Goal: Task Accomplishment & Management: Complete application form

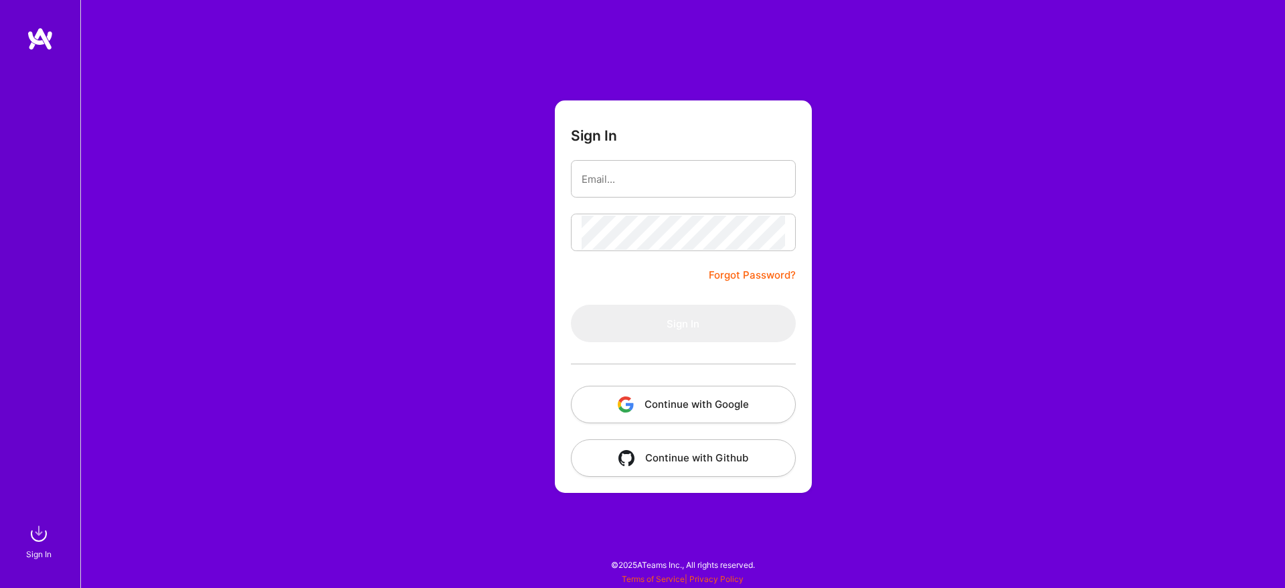
click at [880, 211] on div "Sign In Forgot Password? Sign In Continue with Google Continue with Github" at bounding box center [682, 294] width 1205 height 588
click at [738, 176] on input "email" at bounding box center [684, 179] width 204 height 34
type input "[EMAIL_ADDRESS][DOMAIN_NAME]"
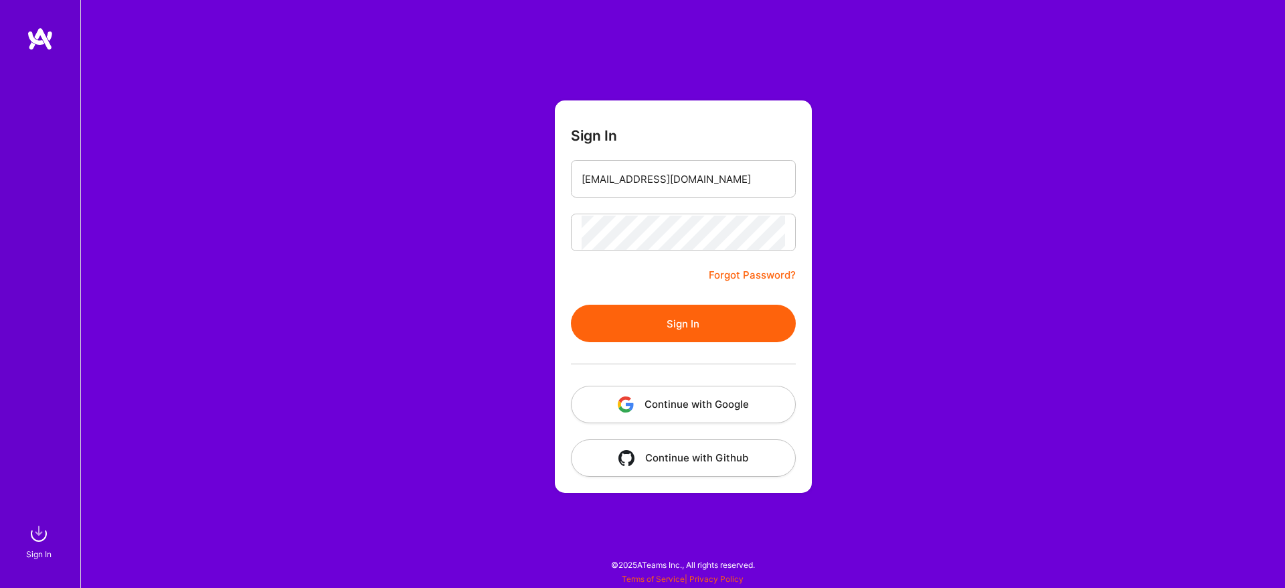
click at [719, 320] on button "Sign In" at bounding box center [683, 323] width 225 height 37
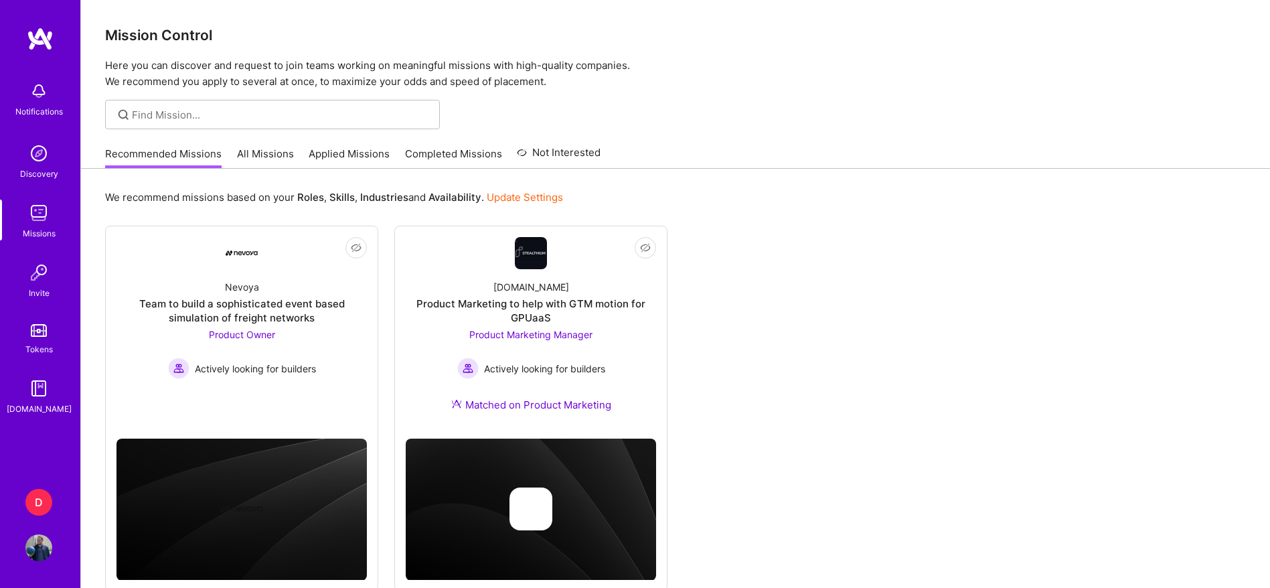
click at [31, 508] on div "D" at bounding box center [38, 502] width 27 height 27
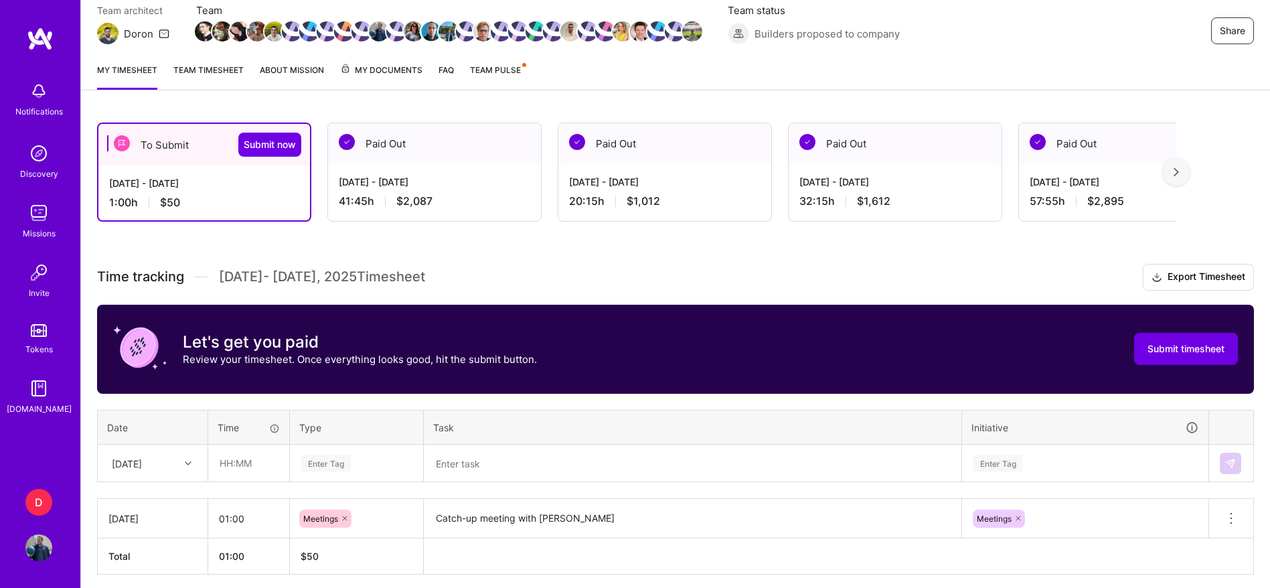
scroll to position [176, 0]
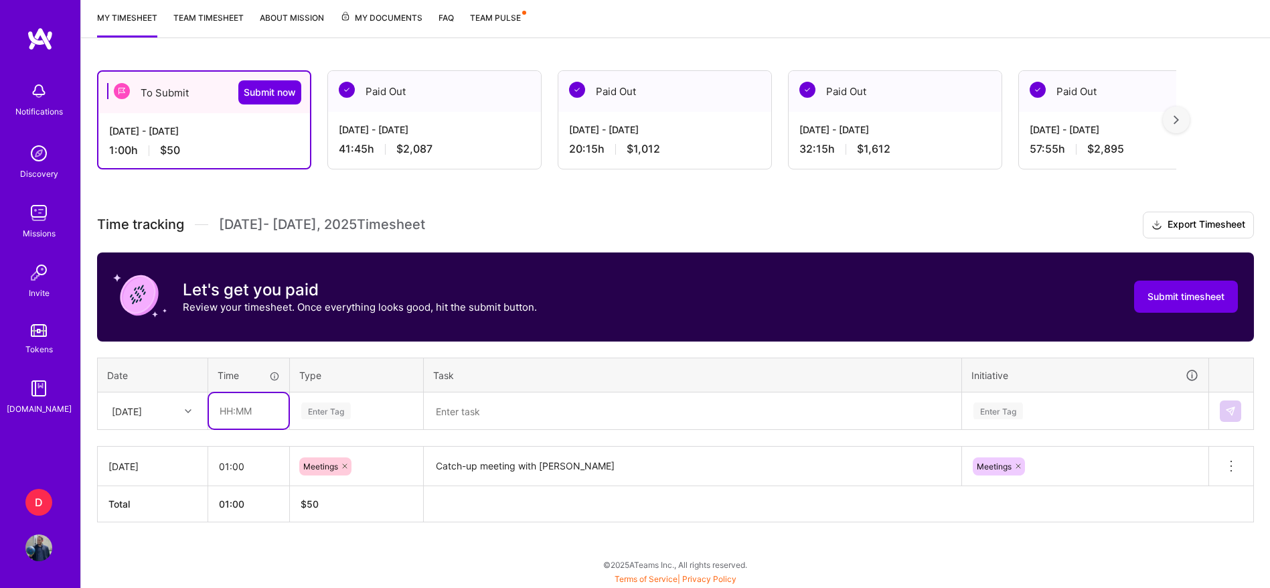
click at [256, 404] on input "text" at bounding box center [249, 410] width 80 height 35
type input "00:45"
click at [178, 412] on div "[DATE]" at bounding box center [142, 411] width 74 height 22
click at [152, 451] on div "[DATE]" at bounding box center [152, 448] width 108 height 25
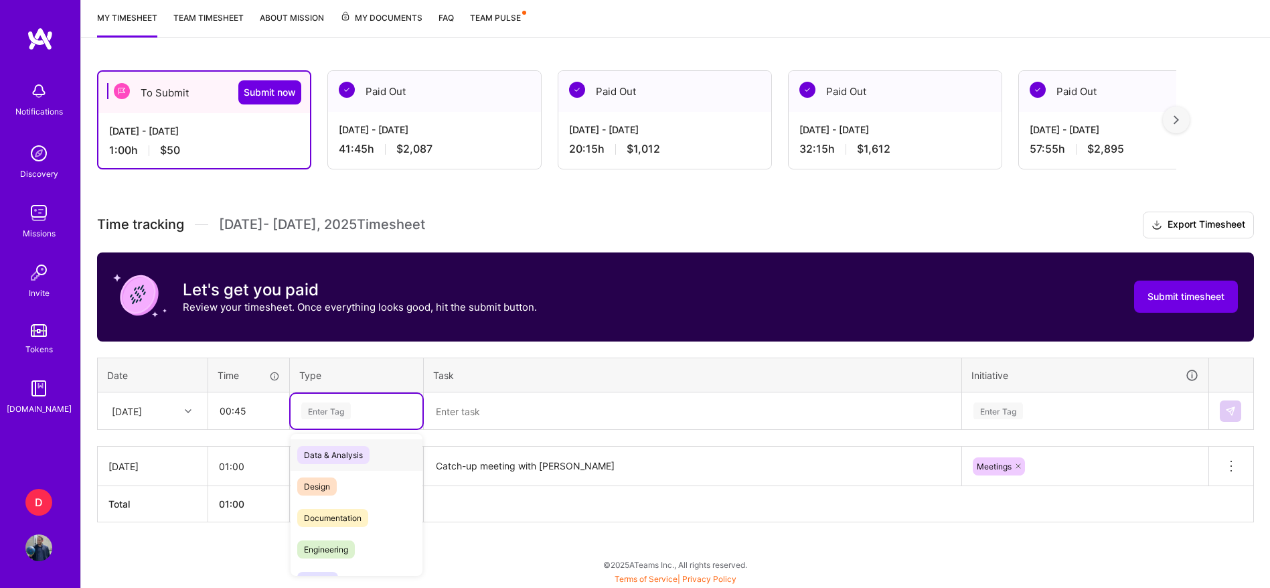
click at [315, 418] on div "Enter Tag" at bounding box center [326, 410] width 50 height 21
type input "m"
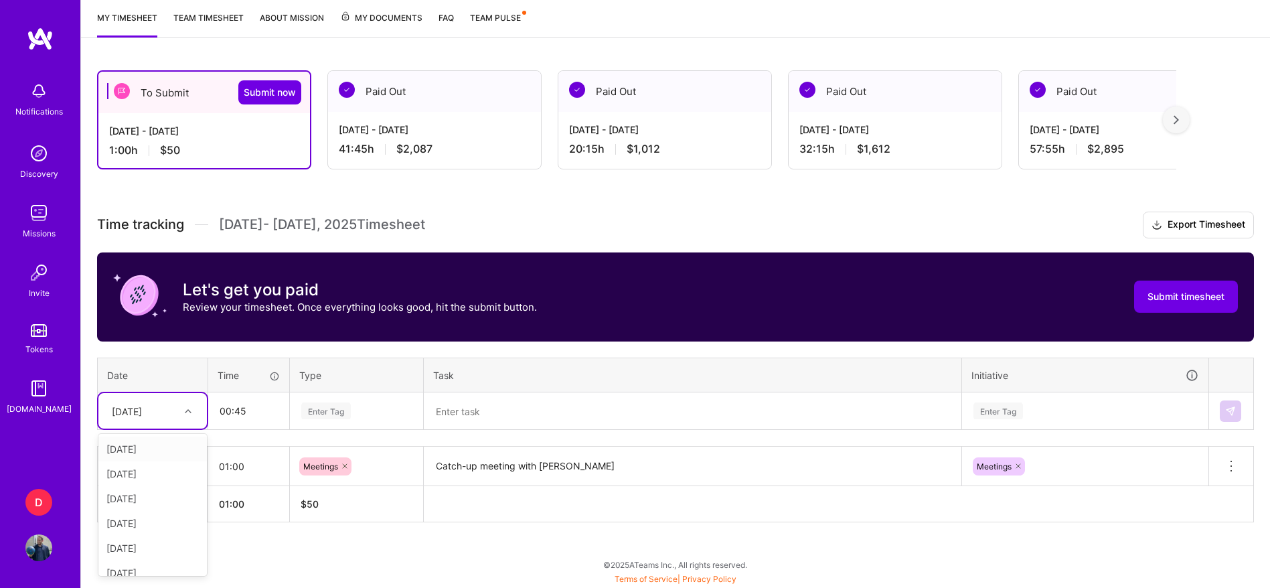
click at [108, 406] on div "[DATE]" at bounding box center [142, 411] width 74 height 22
click at [146, 499] on div "[DATE]" at bounding box center [152, 498] width 108 height 25
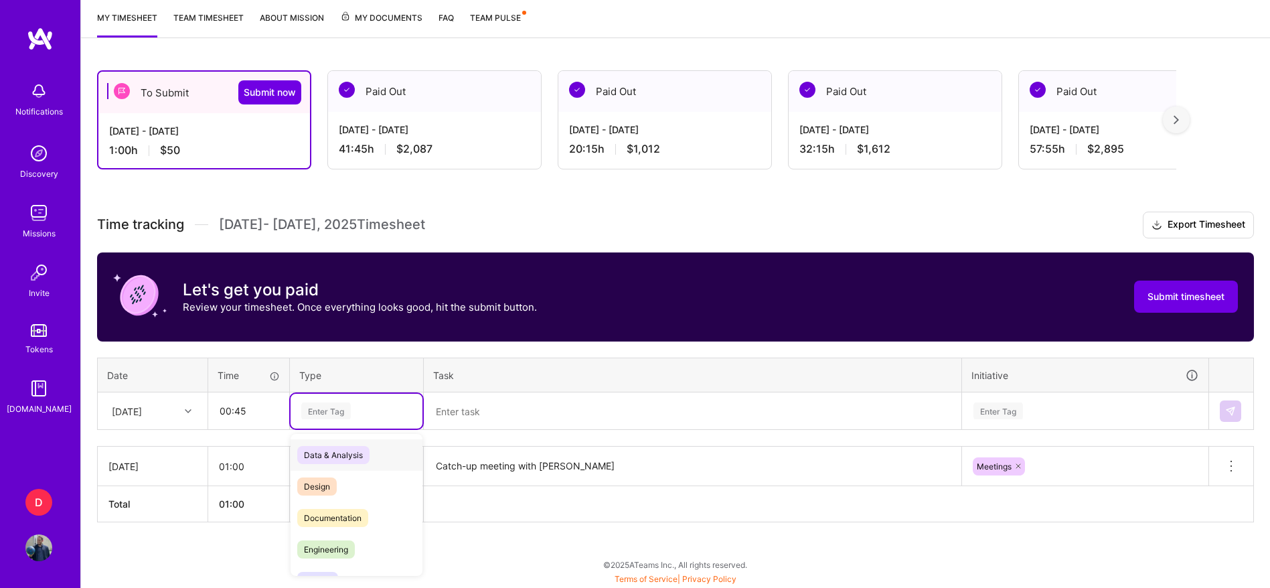
click at [336, 414] on div "Enter Tag" at bounding box center [326, 410] width 50 height 21
type input "mee"
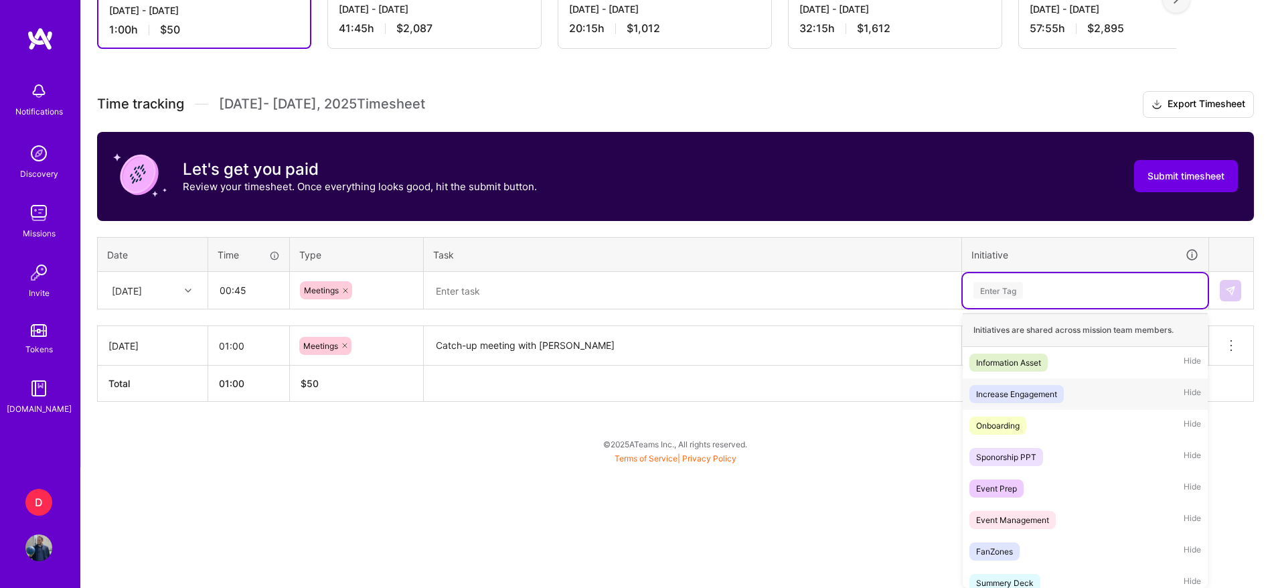
click at [1021, 308] on div "option Increase Engagement focused, 2 of 29. 29 results available. Use Up and D…" at bounding box center [1085, 290] width 245 height 35
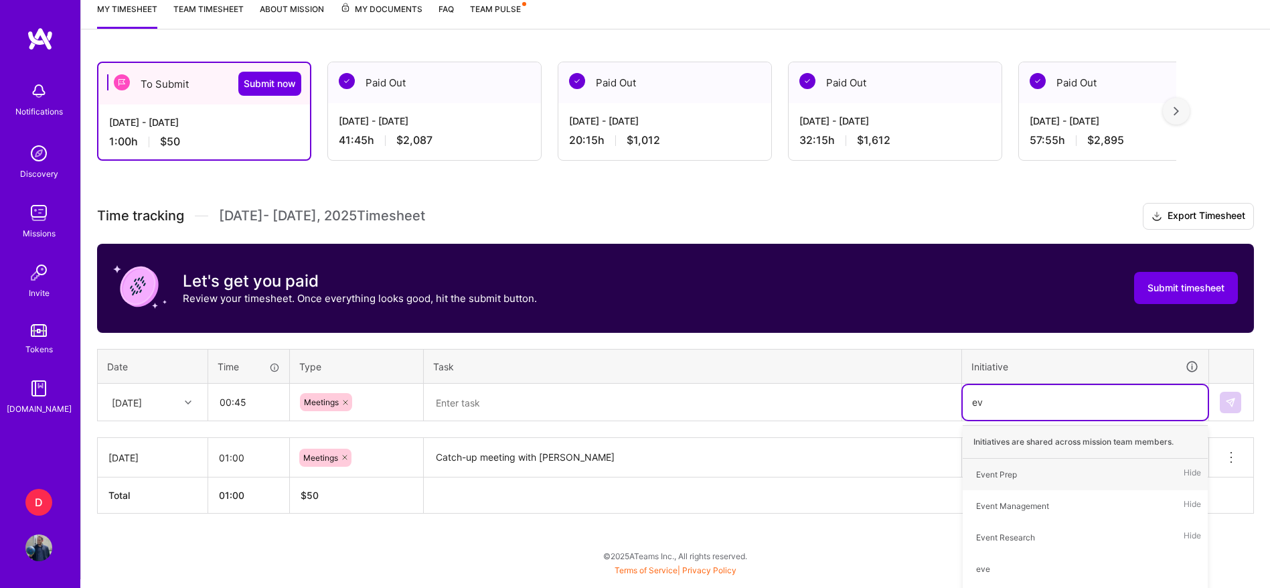
type input "eve"
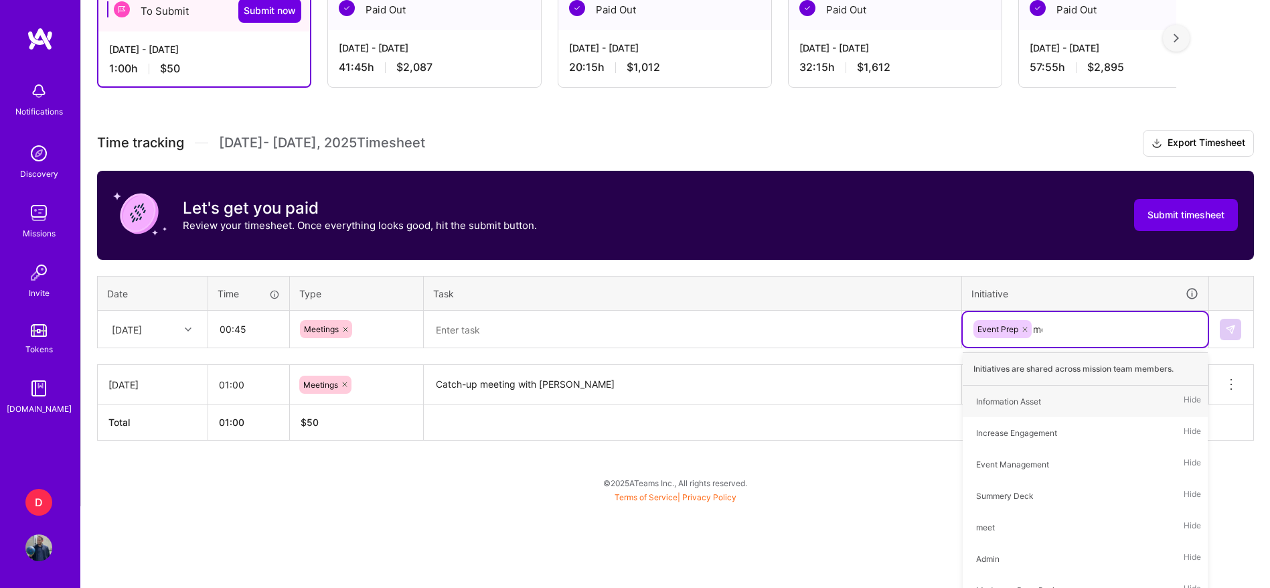
type input "mee"
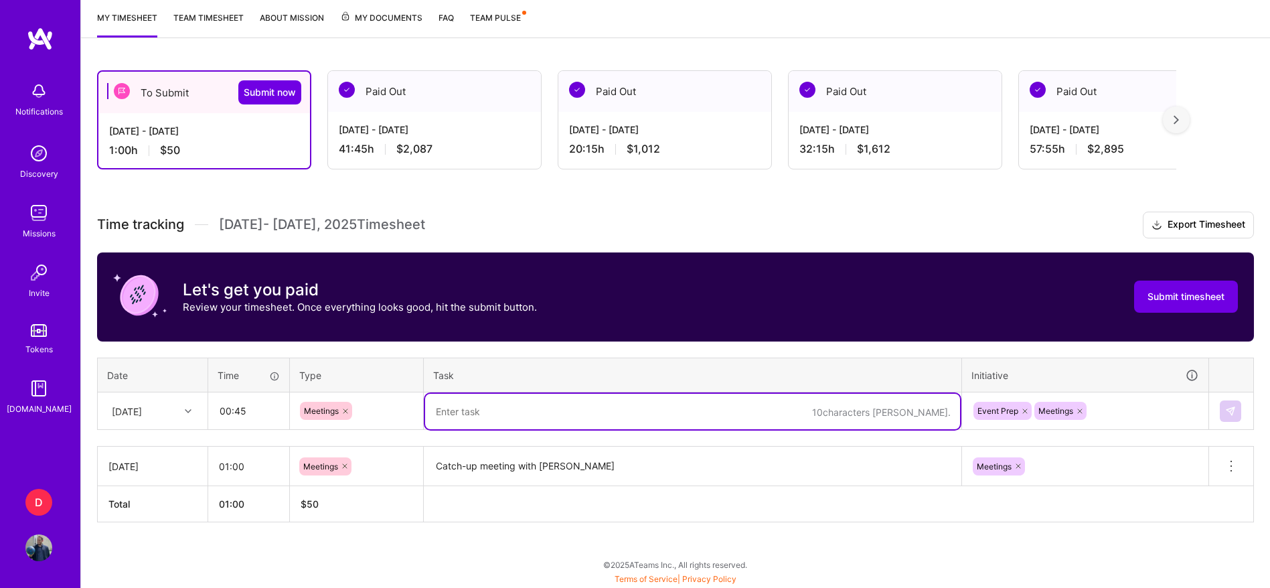
click at [888, 420] on textarea at bounding box center [692, 411] width 535 height 35
paste textarea "NPB Hanshin Tigers v Hiroshima Carp"
click at [432, 405] on textarea "NPB Hanshin Tigers v Hiroshima Carp" at bounding box center [692, 411] width 535 height 35
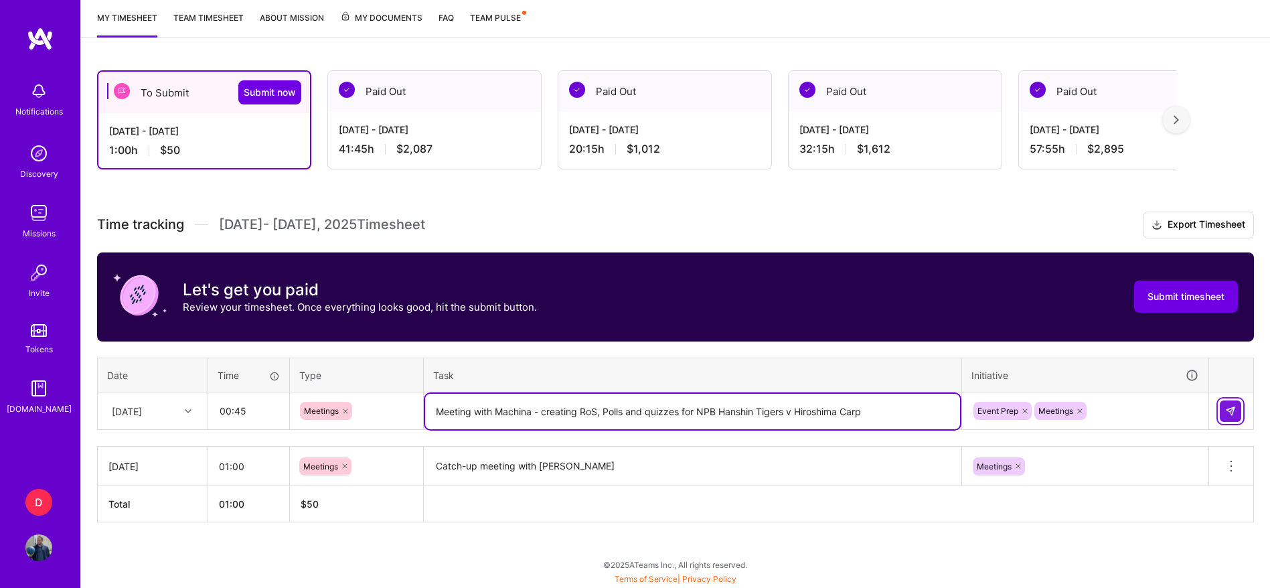
type textarea "Meeting with Machina - creating RoS, Polls and quizzes for NPB Hanshin Tigers v…"
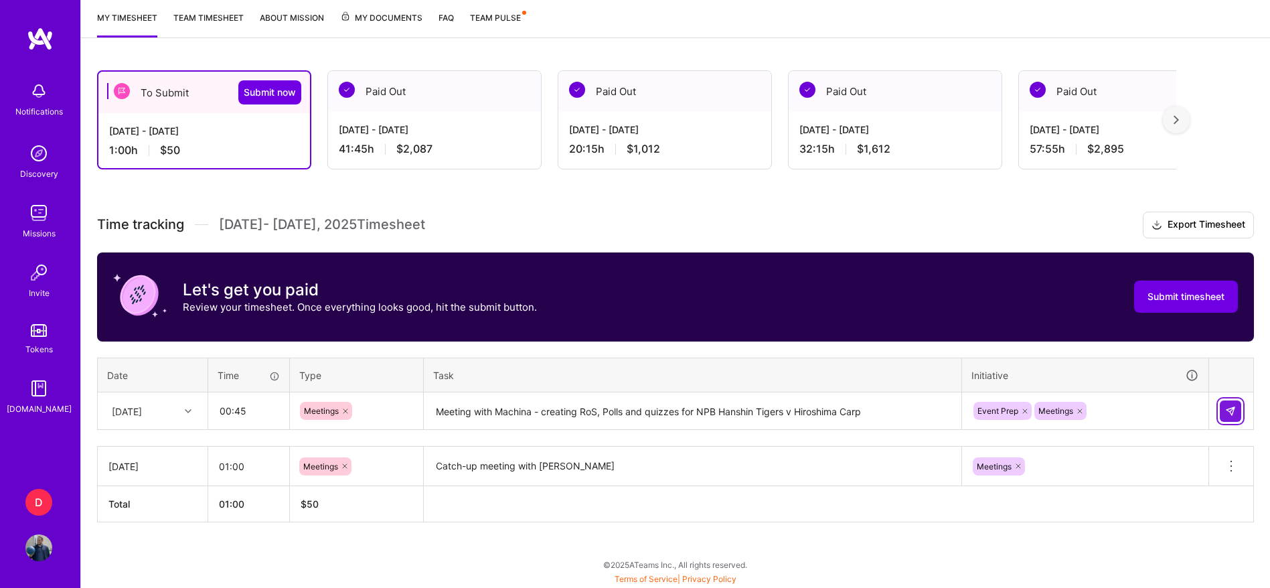
click at [1224, 416] on button at bounding box center [1230, 410] width 21 height 21
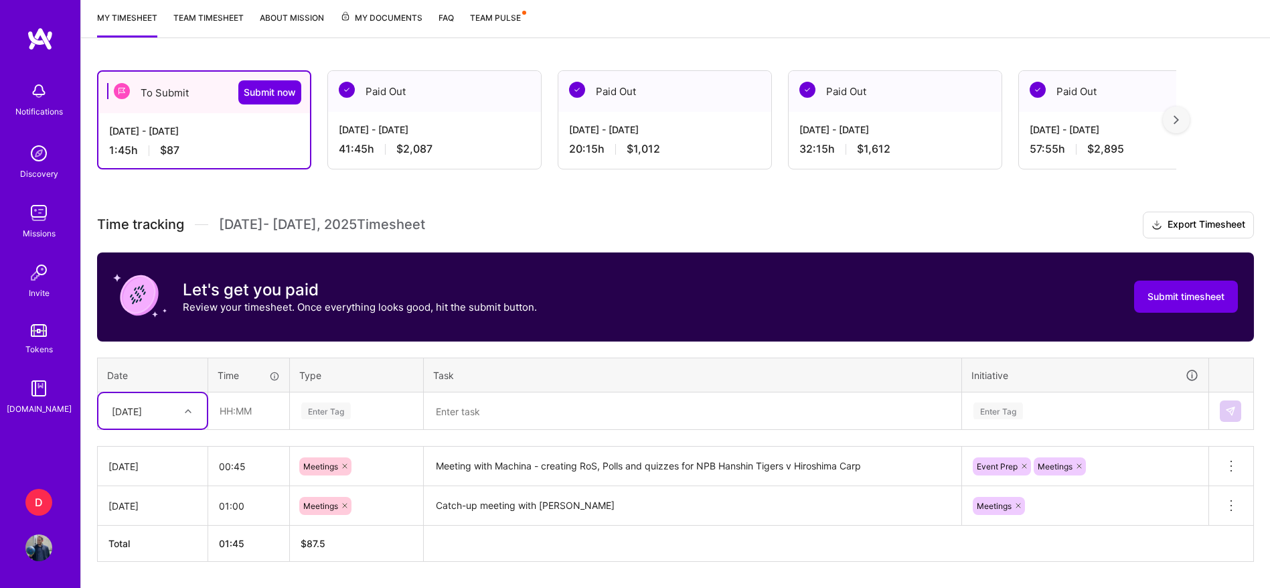
scroll to position [216, 0]
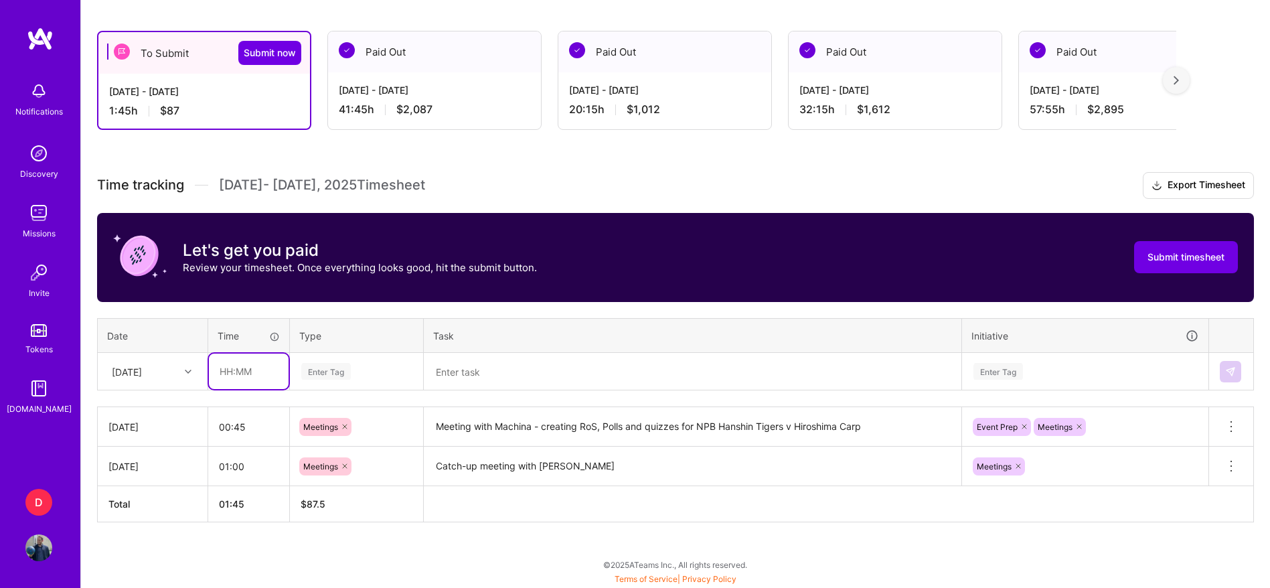
click at [224, 374] on input "text" at bounding box center [249, 370] width 80 height 35
type input "04:00"
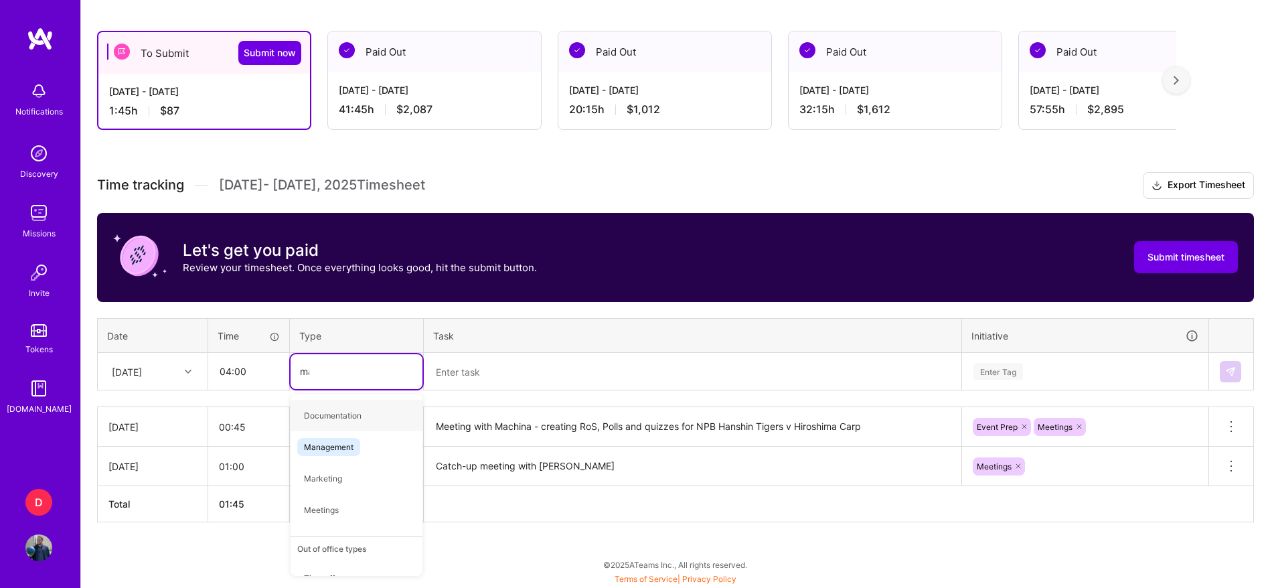
type input "man"
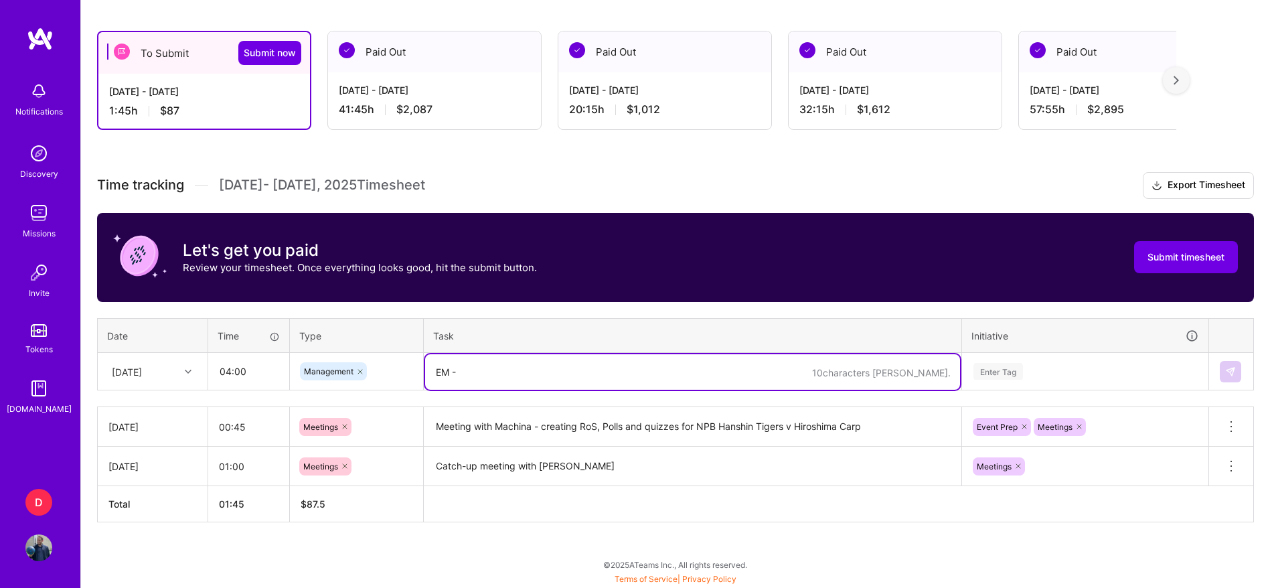
paste textarea "Fanzone - Japan - Hanshin Tigers v Hiroshima Carp"
type textarea "EM - Fanzone - [GEOGRAPHIC_DATA] - Hanshin Tigers v Hiroshima Carp"
click at [993, 373] on div "Enter Tag" at bounding box center [1085, 371] width 245 height 35
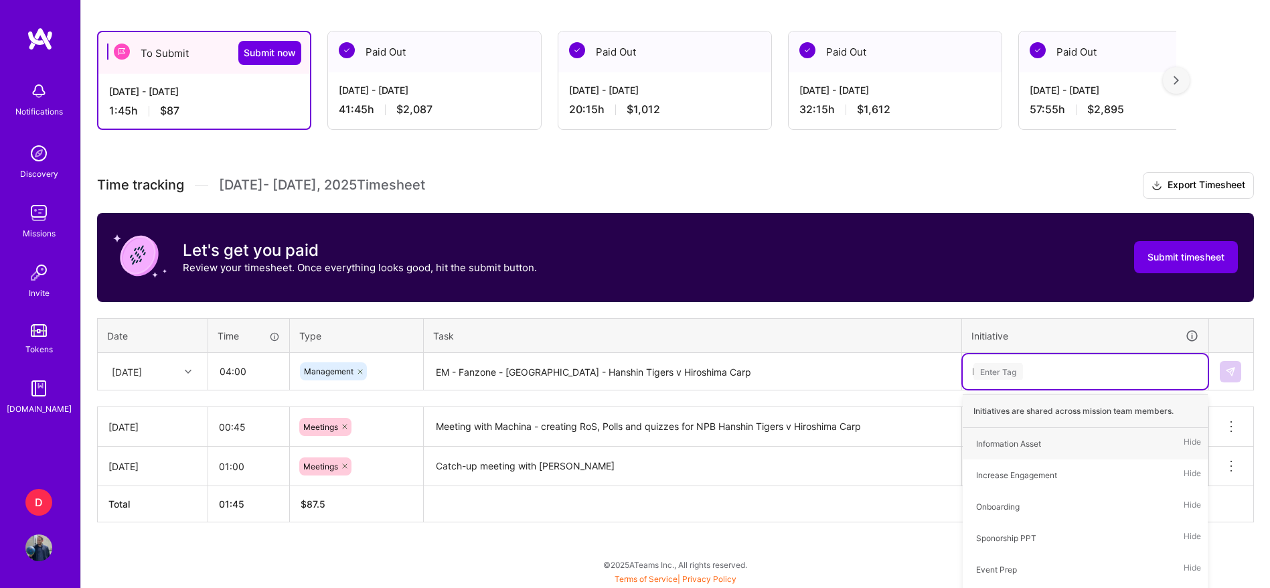
type input "EVE"
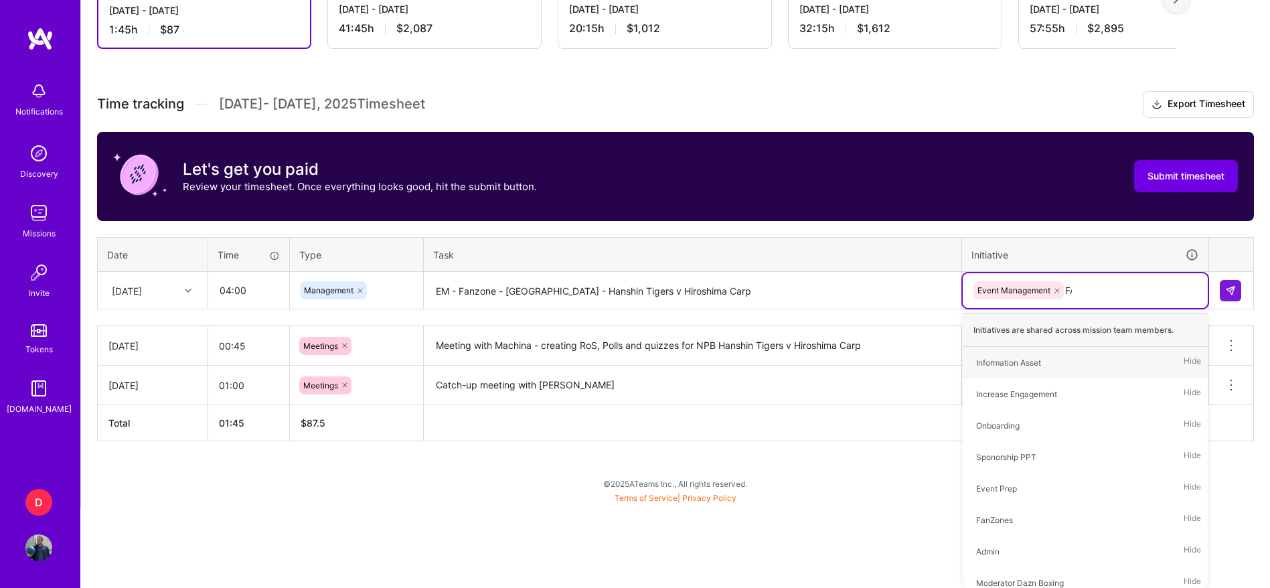
type input "FAN"
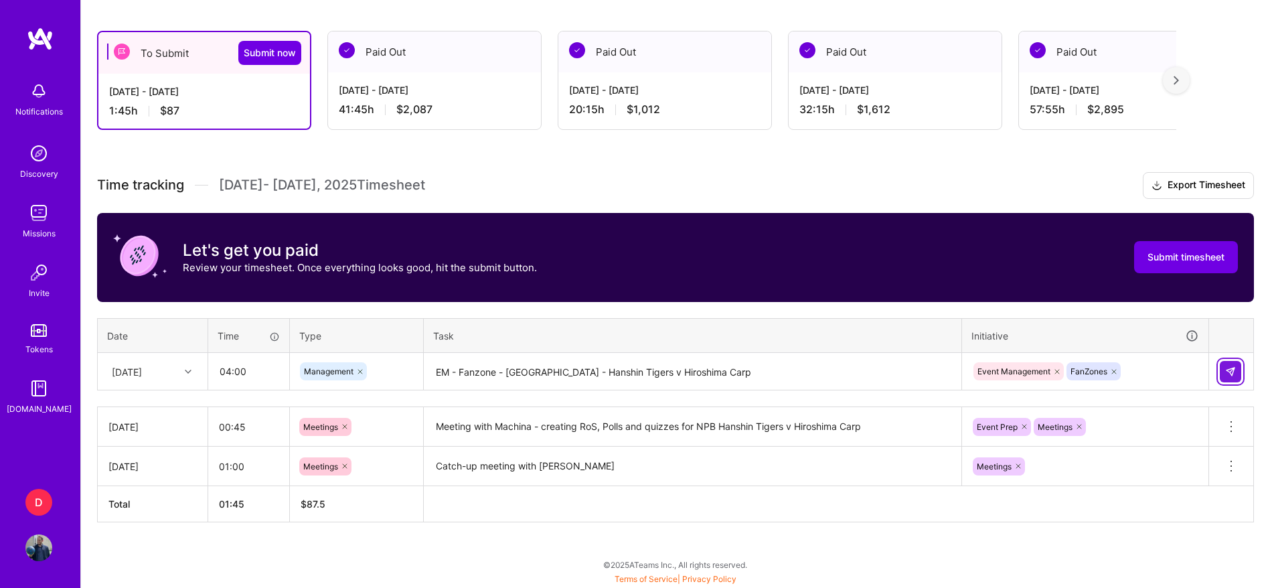
click at [1231, 375] on img at bounding box center [1230, 371] width 11 height 11
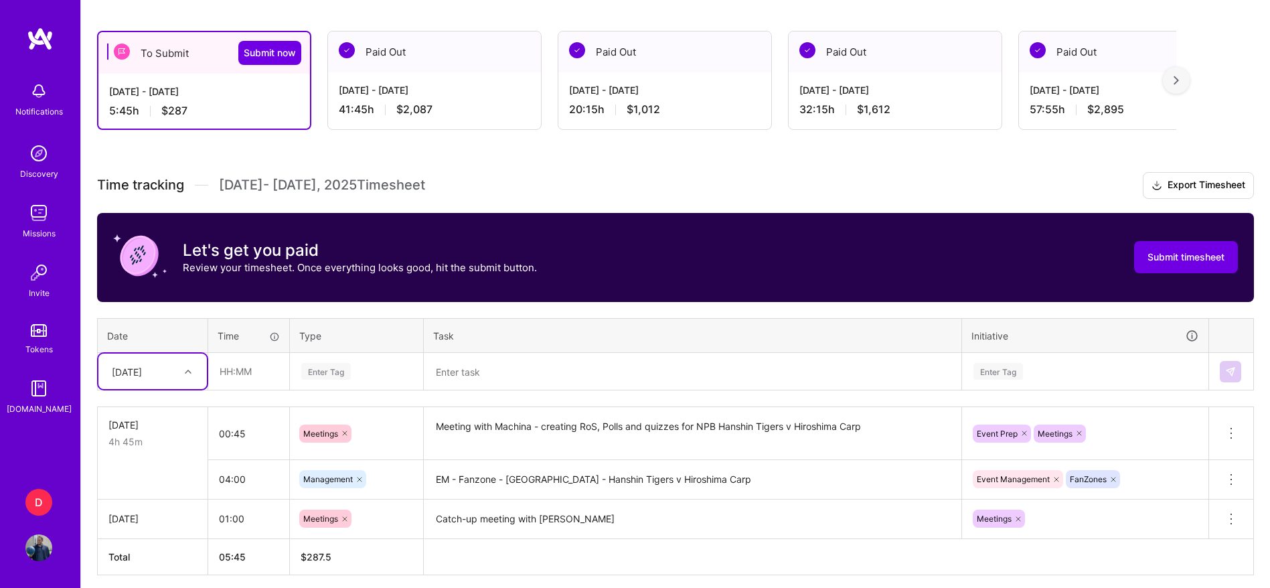
scroll to position [0, 0]
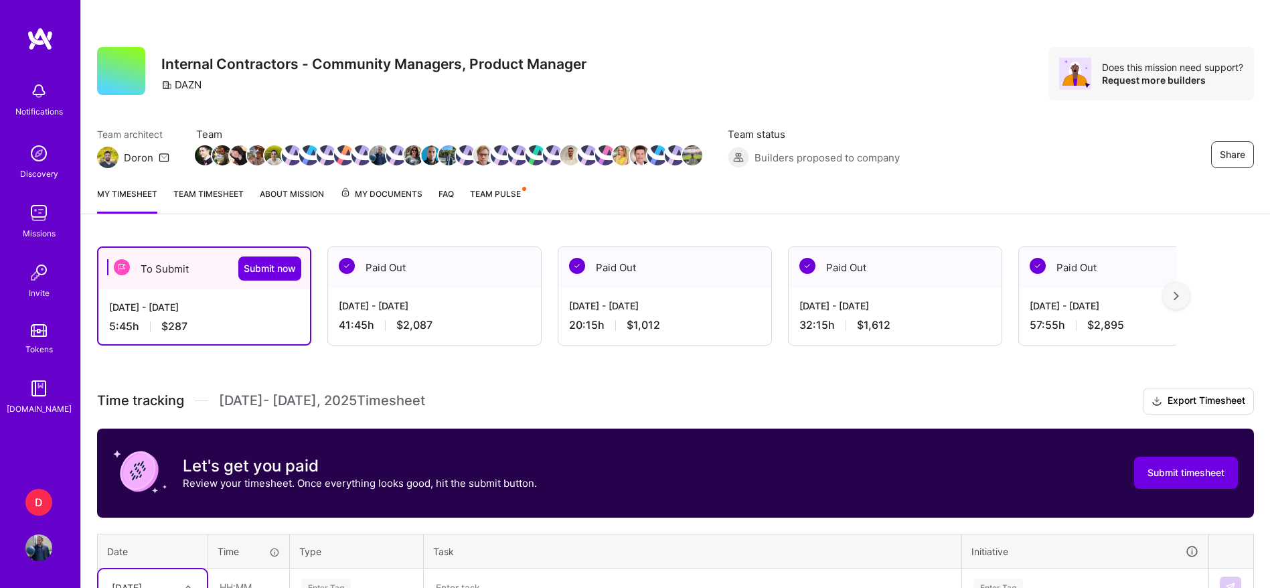
click at [218, 190] on link "Team timesheet" at bounding box center [208, 200] width 70 height 27
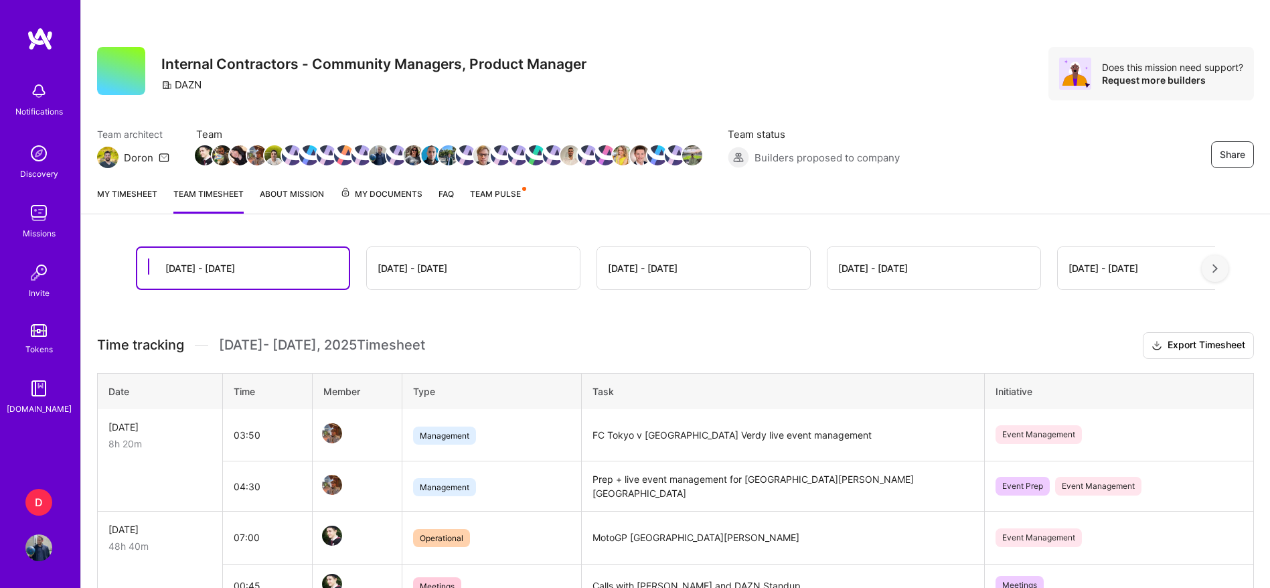
click at [142, 189] on link "My timesheet" at bounding box center [127, 200] width 60 height 27
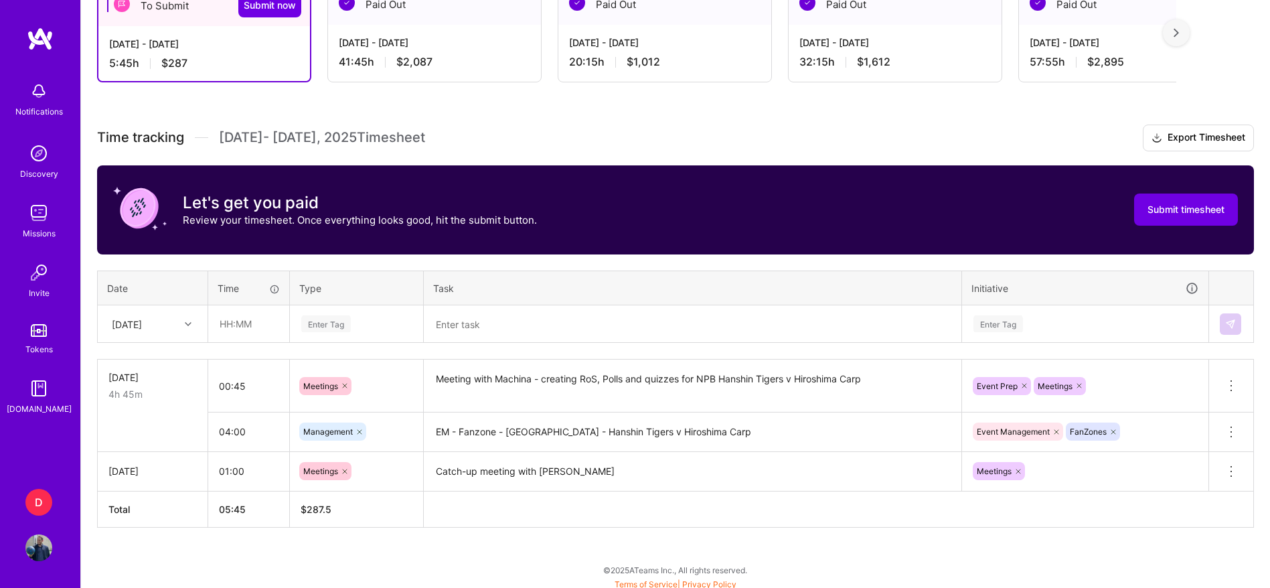
scroll to position [268, 0]
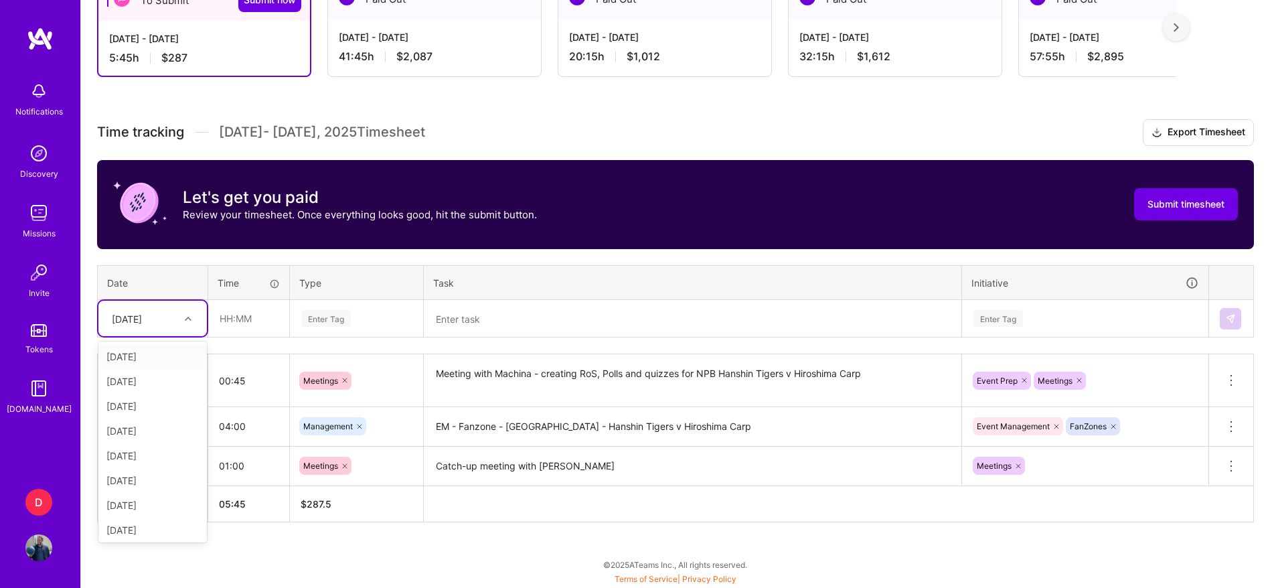
click at [195, 322] on div at bounding box center [189, 318] width 21 height 17
drag, startPoint x: 139, startPoint y: 503, endPoint x: 100, endPoint y: 544, distance: 56.8
click at [100, 544] on div "To Submit Submit now [DATE] - [DATE] 5:45 h $287 Paid Out [DATE] - [DATE] 41:45…" at bounding box center [675, 275] width 1189 height 626
click at [142, 319] on div "[DATE]" at bounding box center [127, 318] width 30 height 14
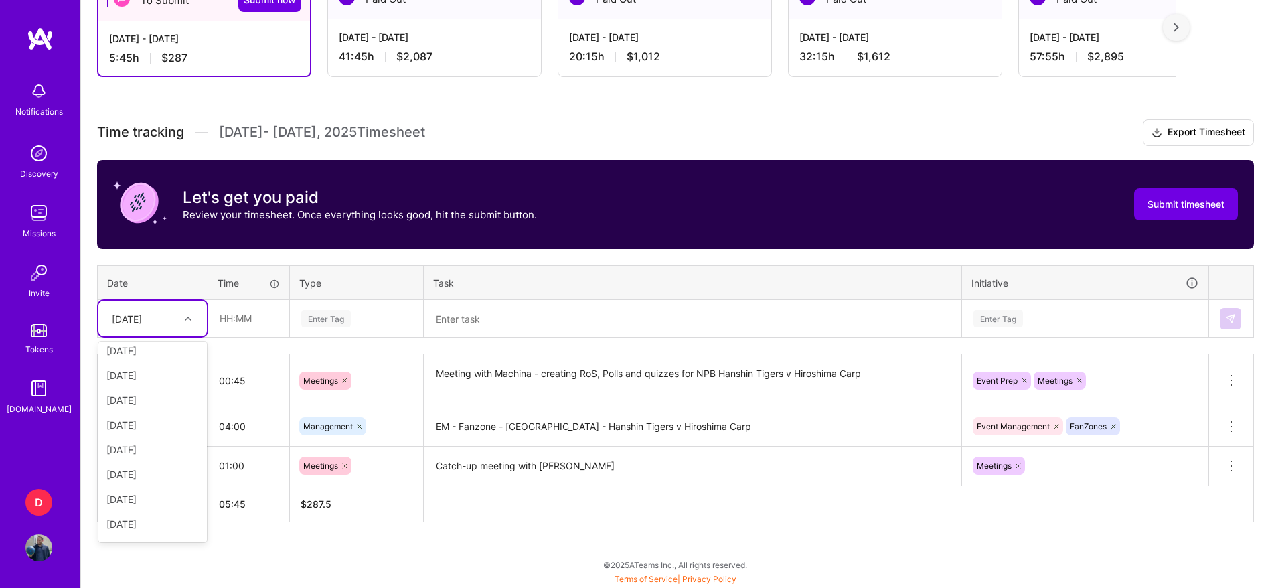
scroll to position [0, 0]
click at [143, 451] on div "[DATE]" at bounding box center [152, 455] width 108 height 25
click at [247, 305] on input "text" at bounding box center [249, 318] width 80 height 35
type input "00:30"
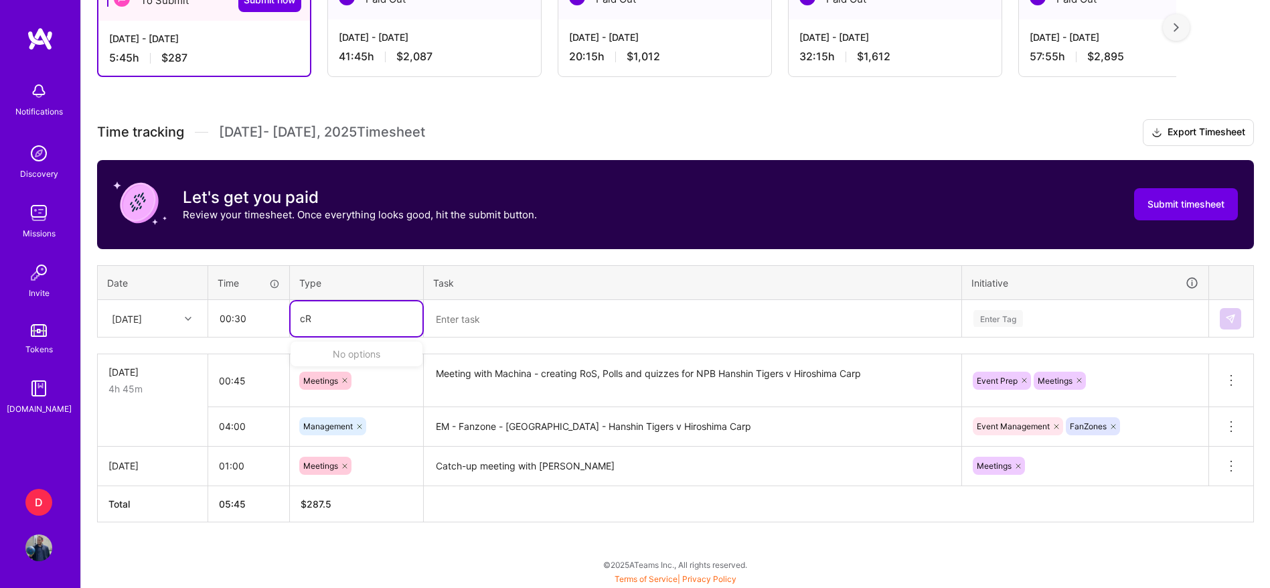
type input "c"
type input "PLA"
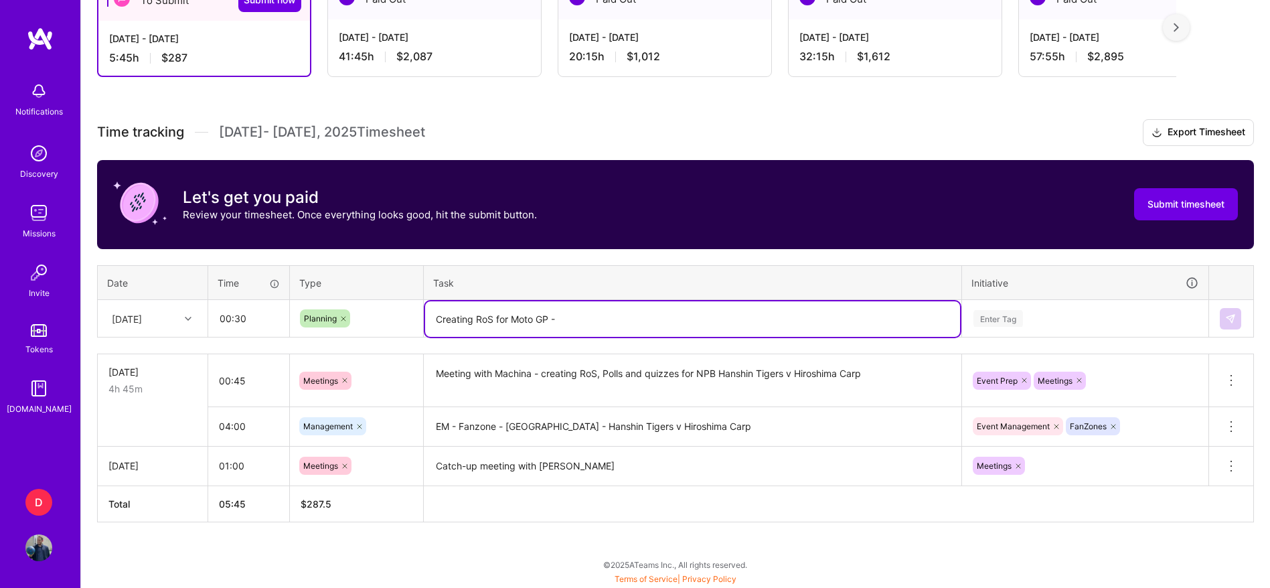
paste textarea "Grand Prix of Catalonia: Race All Classes"
click at [562, 319] on textarea "Creating RoS for Moto GP - Grand Prix of Catalonia: Race All Classes" at bounding box center [692, 318] width 535 height 35
click at [717, 329] on textarea "Creating RoS for Moto GP of Catalonia: Race All Classes" at bounding box center [692, 318] width 535 height 35
type textarea "Creating RoS for Moto GP of Catalonia: Race All Classes"
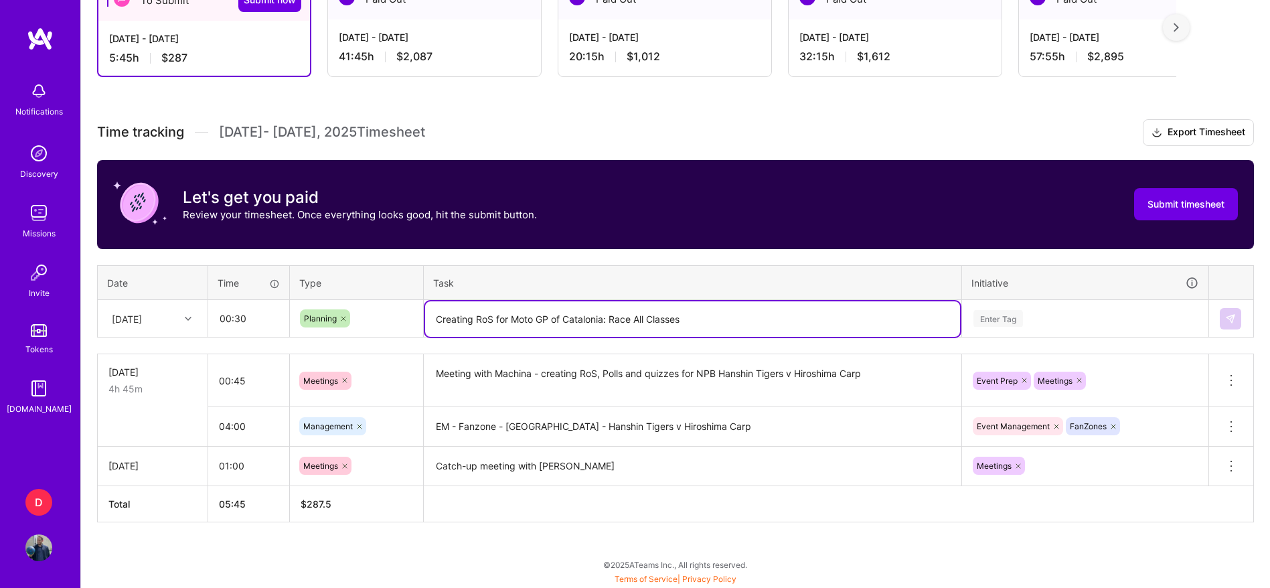
scroll to position [297, 0]
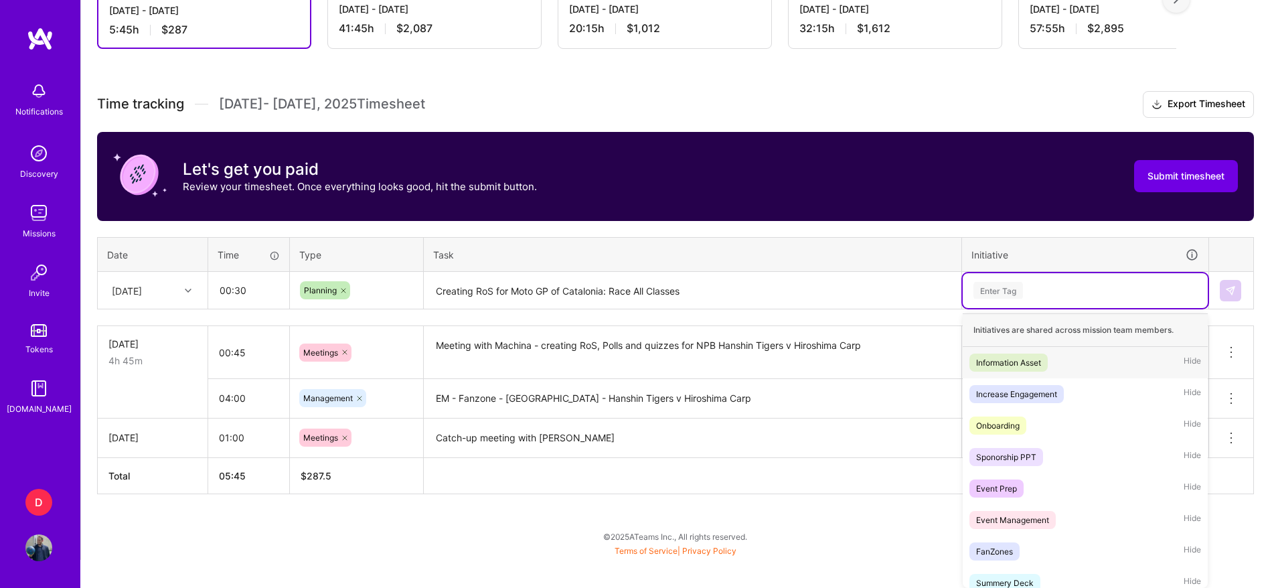
click at [1008, 308] on div "option Information Asset focused, 1 of 29. 29 results available. Use Up and Dow…" at bounding box center [1085, 290] width 245 height 35
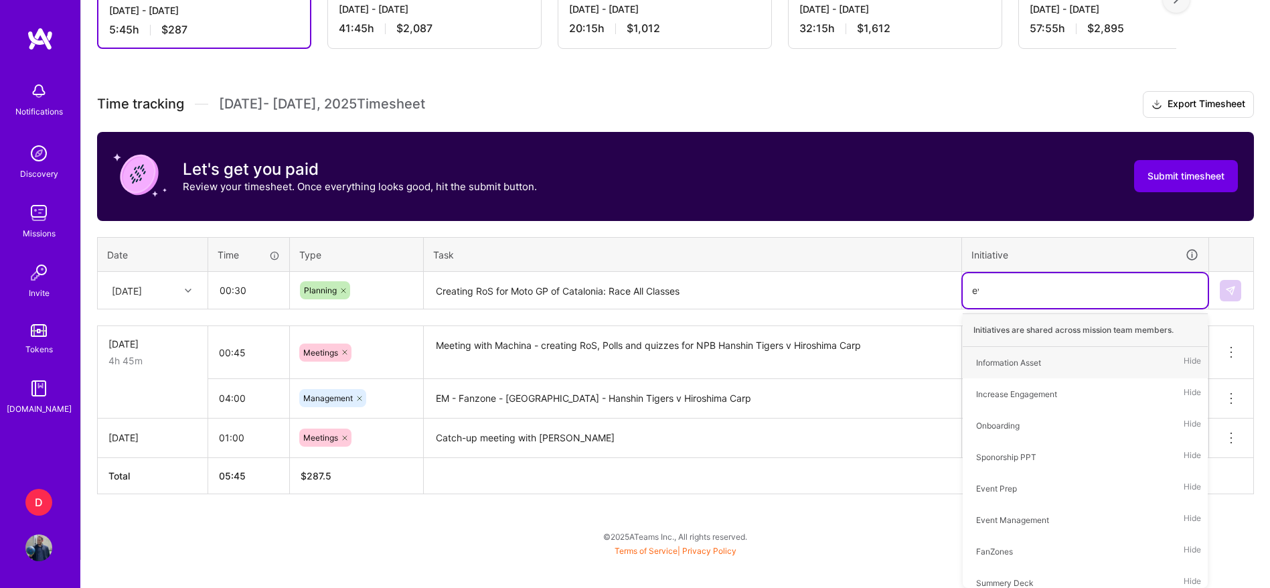
scroll to position [268, 0]
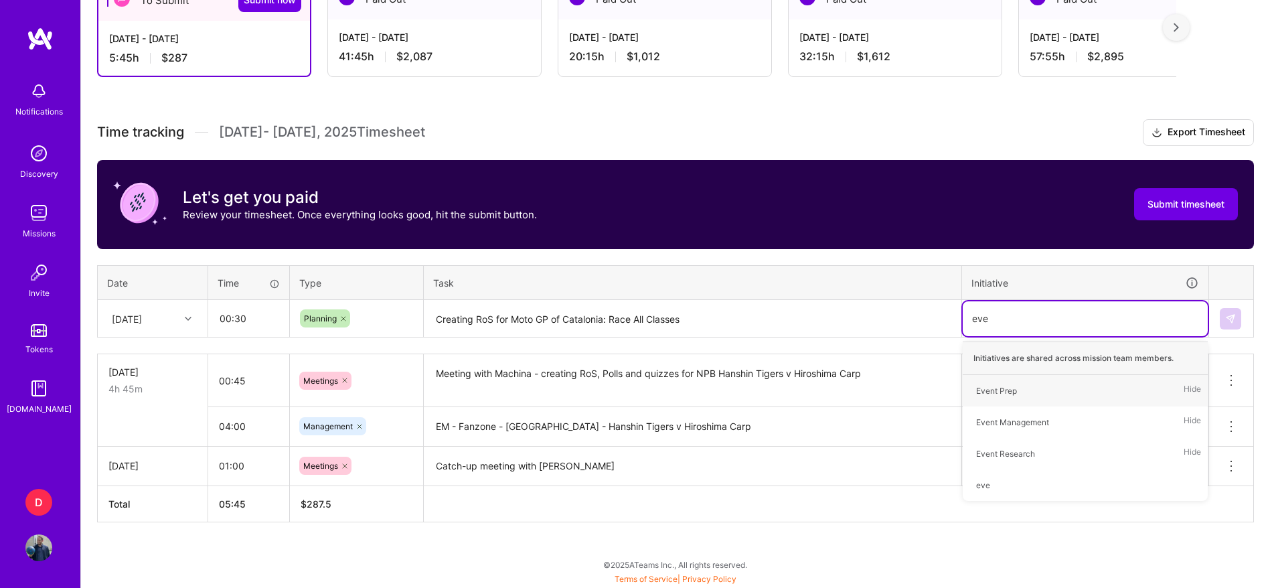
type input "even"
type input "eve"
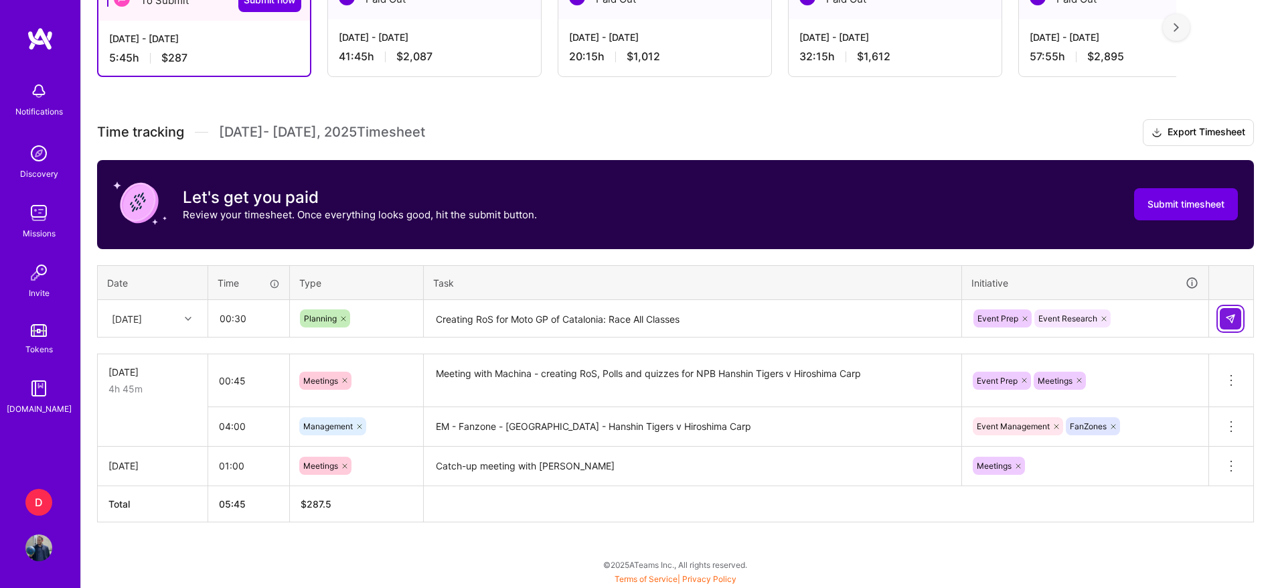
click at [1234, 320] on img at bounding box center [1230, 318] width 11 height 11
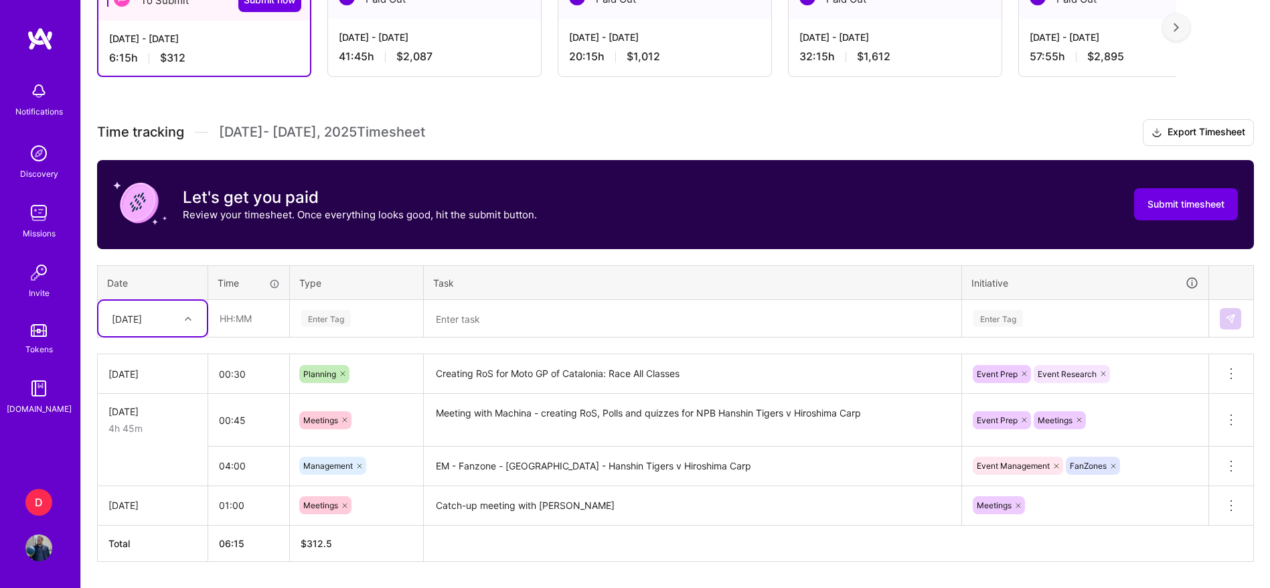
click at [191, 312] on div at bounding box center [189, 318] width 21 height 17
click at [153, 451] on div "[DATE]" at bounding box center [152, 456] width 108 height 25
click at [250, 317] on input "text" at bounding box center [249, 318] width 80 height 35
type input "07:30"
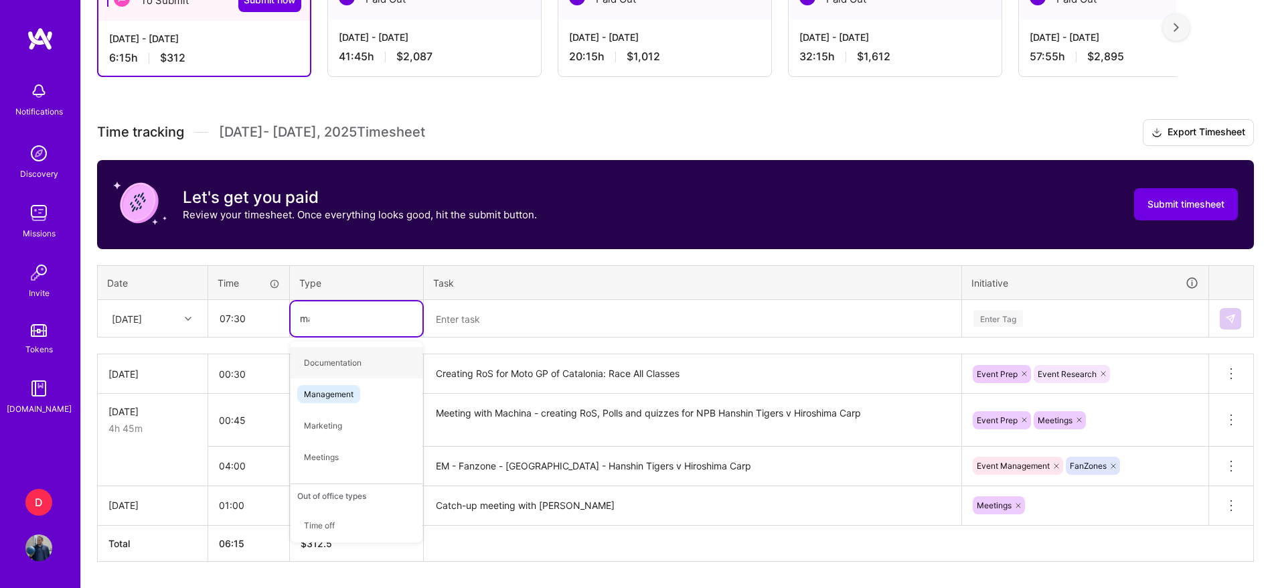
type input "man"
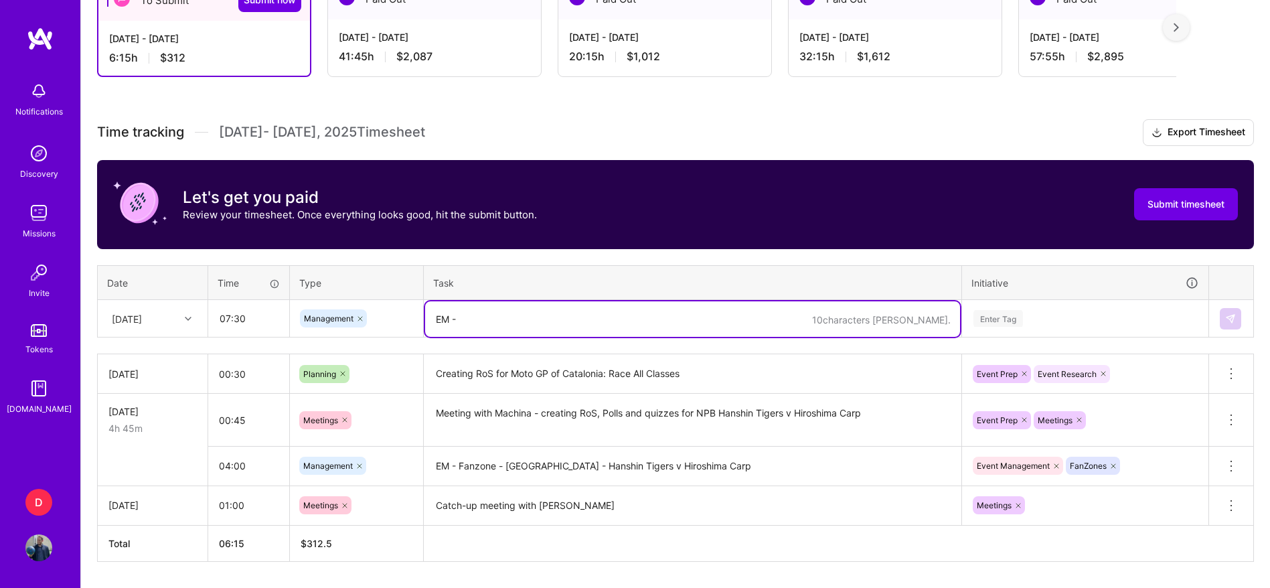
paste textarea "Grand Prix of Catalonia: Race All Classes"
type textarea "EM - Grand Prix of Catalonia: Race All Classes"
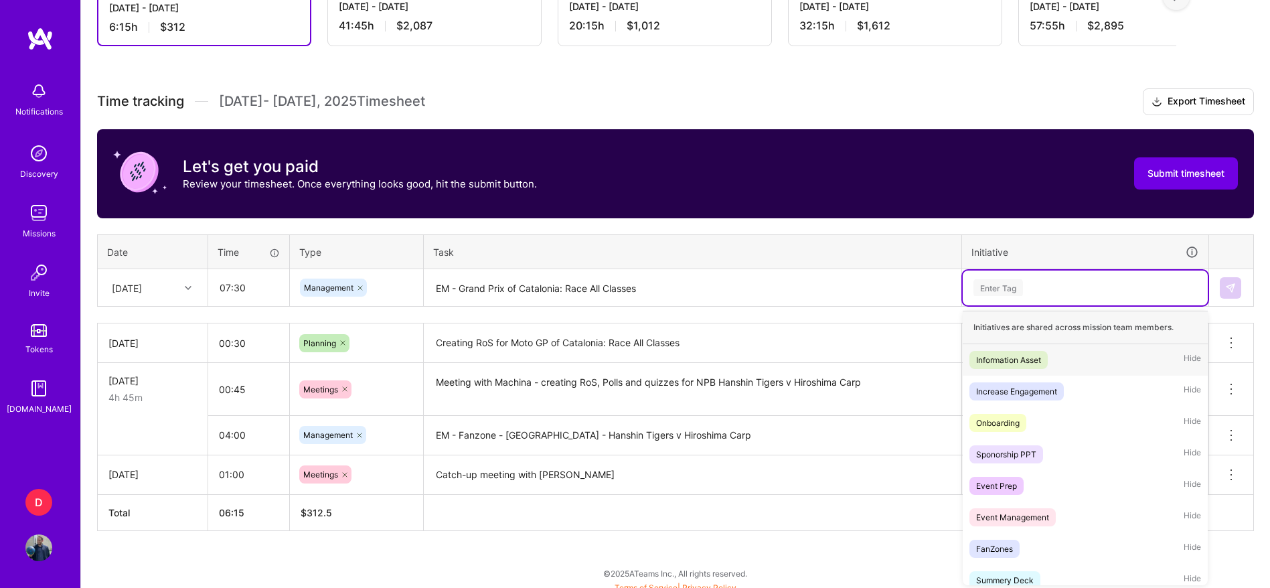
scroll to position [302, 0]
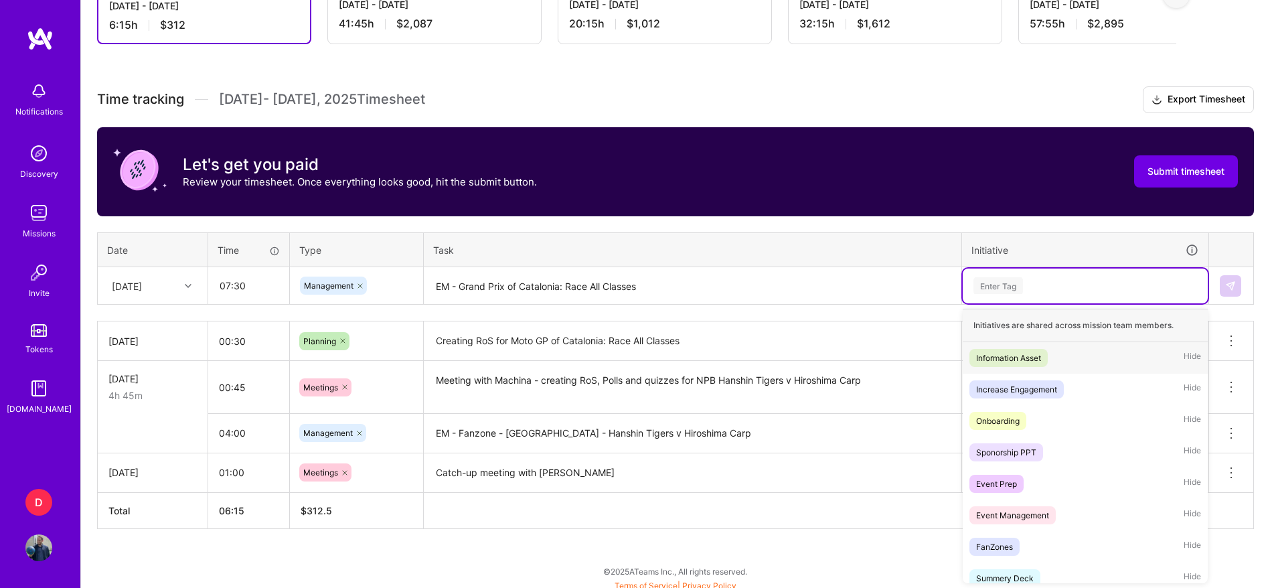
click at [977, 303] on div "option Event Research, selected. option Information Asset focused, 1 of 29. 29 …" at bounding box center [1085, 285] width 245 height 35
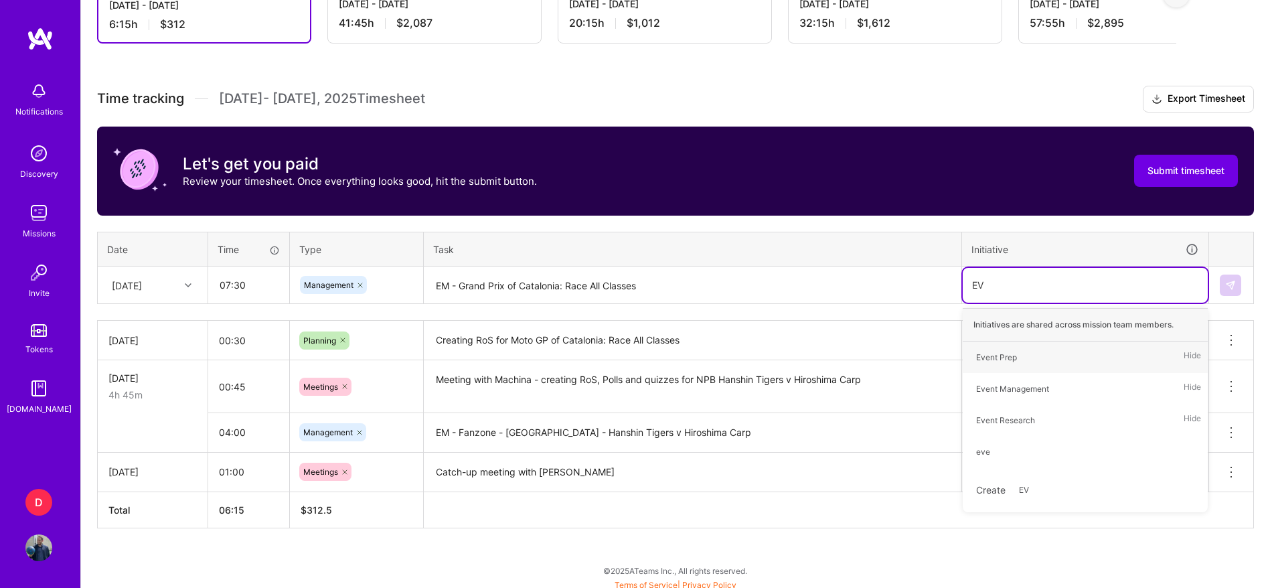
type input "EVE"
type input "FAN"
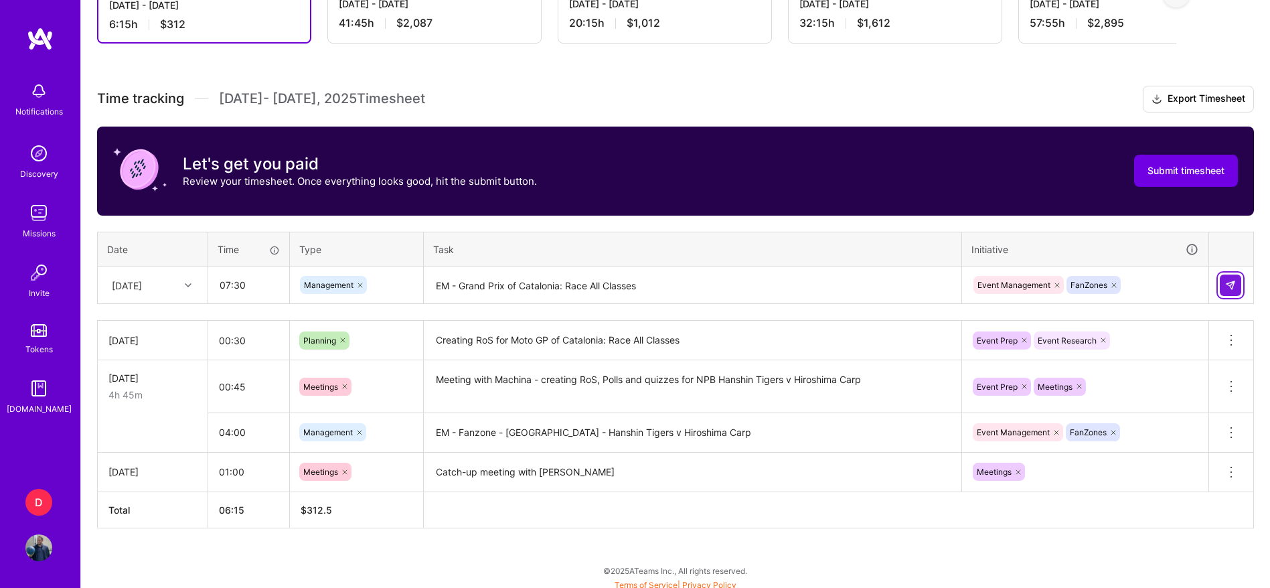
click at [1238, 283] on button at bounding box center [1230, 284] width 21 height 21
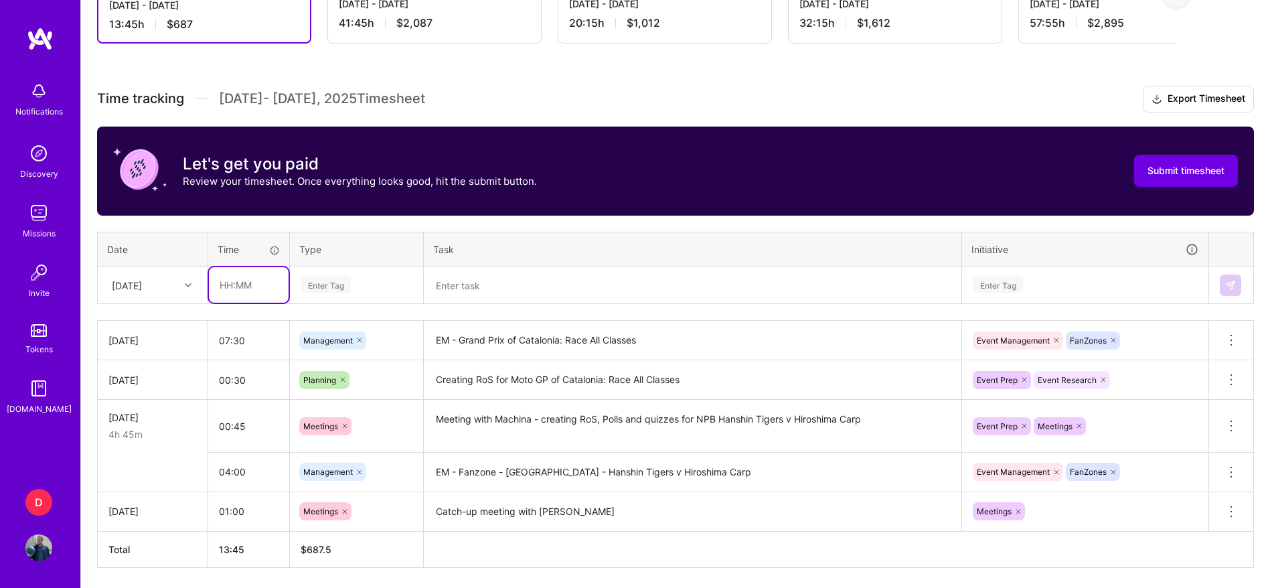
click at [228, 293] on input "text" at bounding box center [249, 284] width 80 height 35
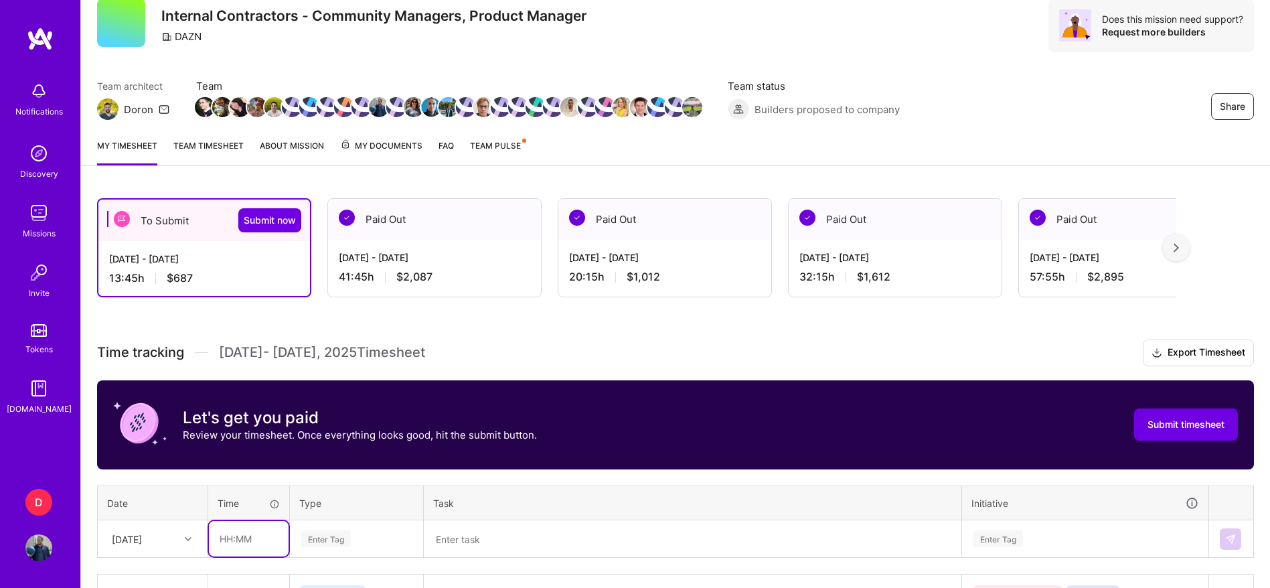
scroll to position [49, 0]
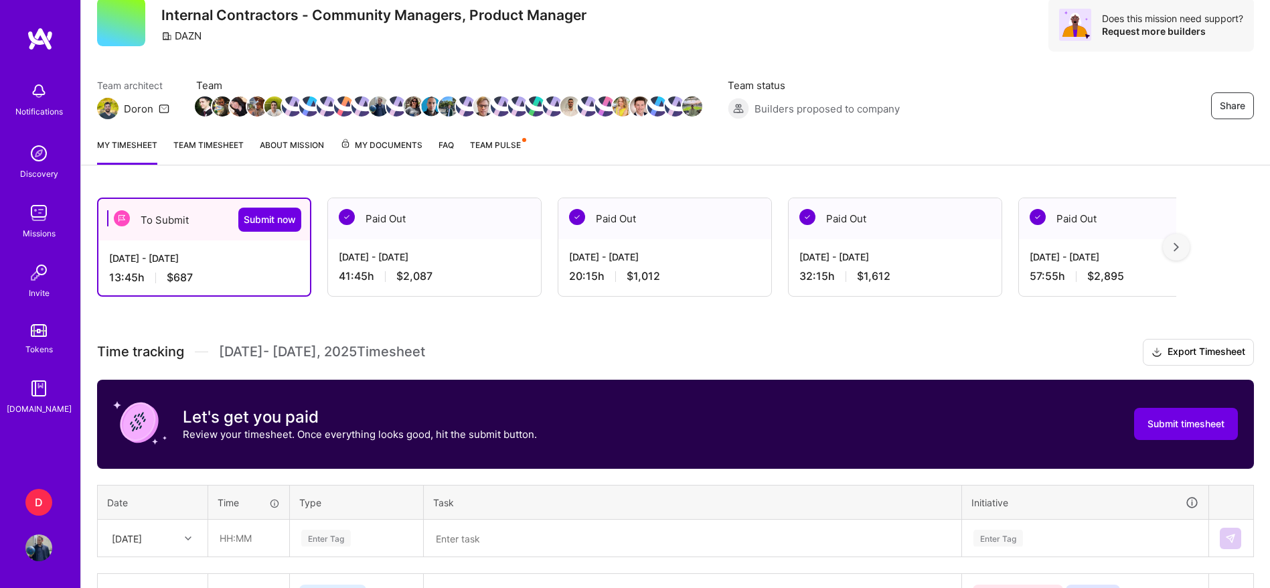
click at [222, 147] on link "Team timesheet" at bounding box center [208, 151] width 70 height 27
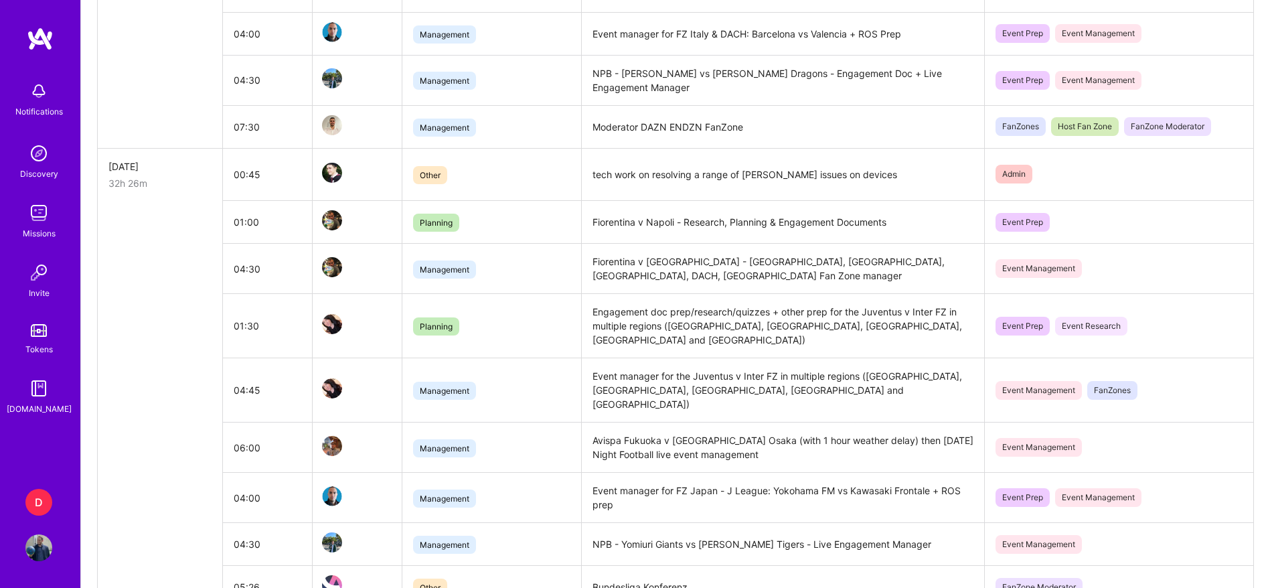
scroll to position [998, 0]
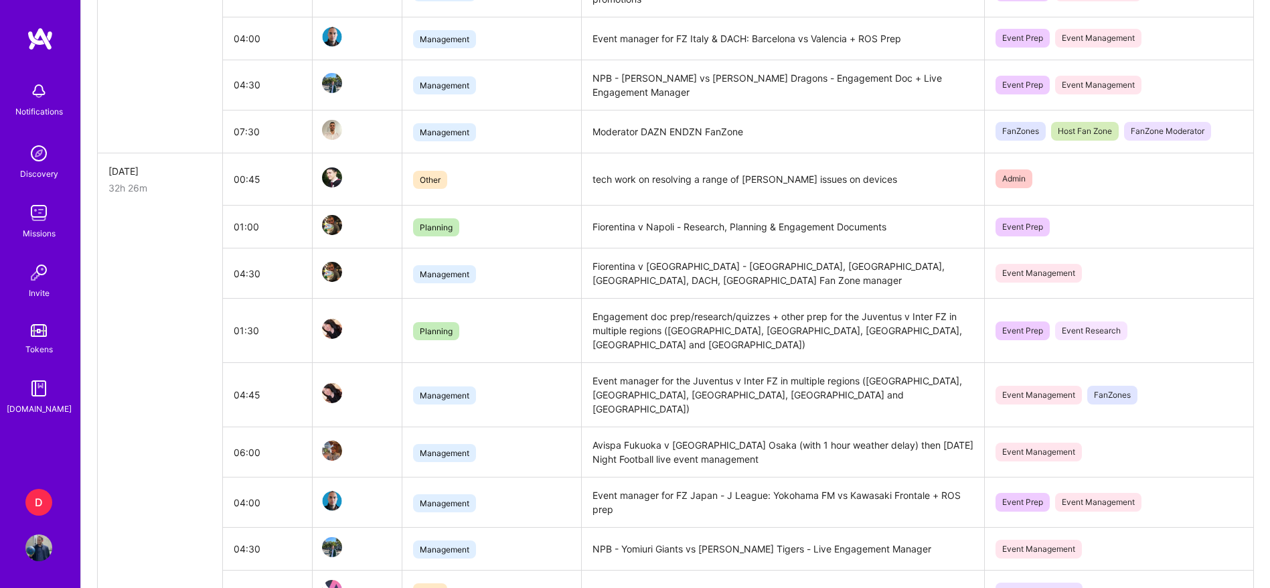
click at [564, 221] on td "Planning" at bounding box center [491, 227] width 179 height 43
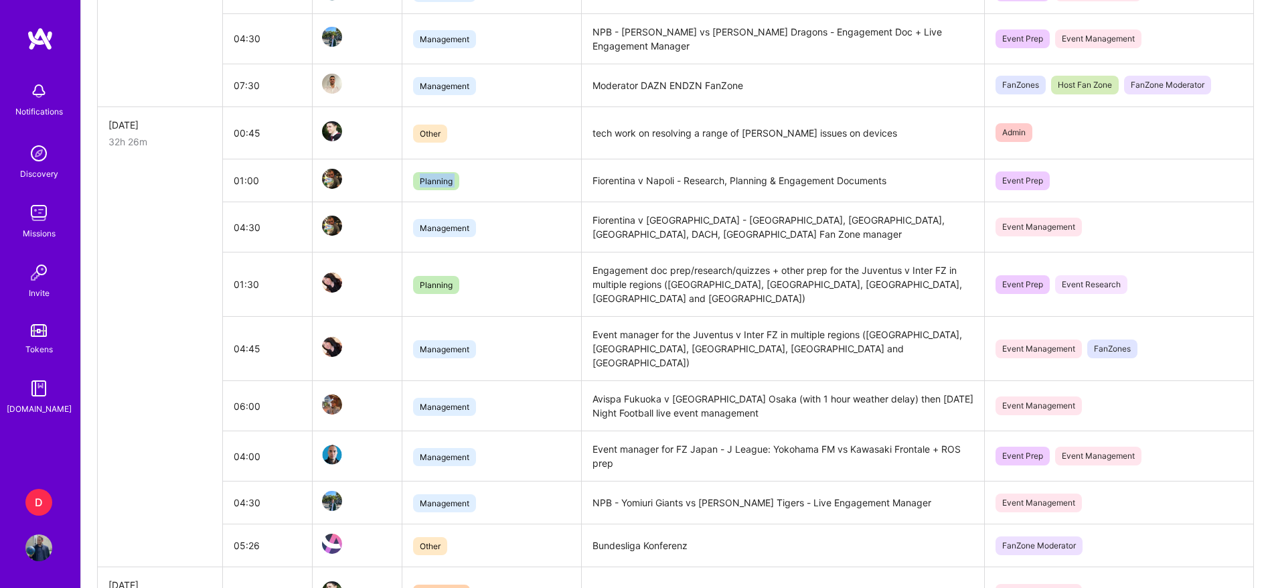
scroll to position [1050, 0]
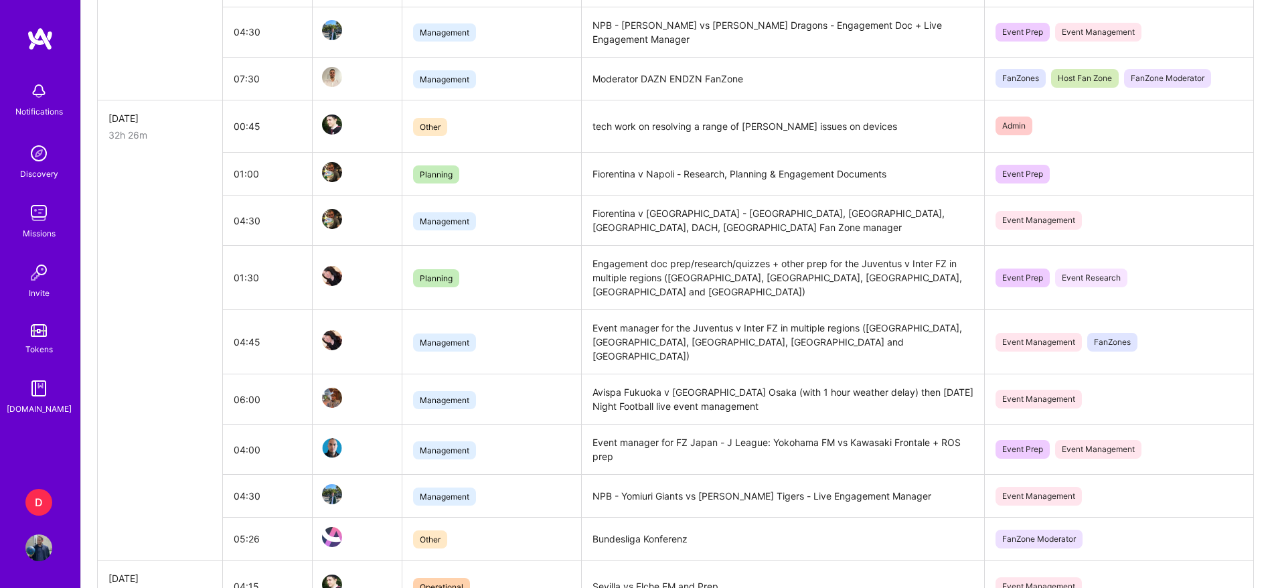
click at [633, 254] on td "Engagement doc prep/research/quizzes + other prep for the Juventus v Inter FZ i…" at bounding box center [782, 278] width 403 height 64
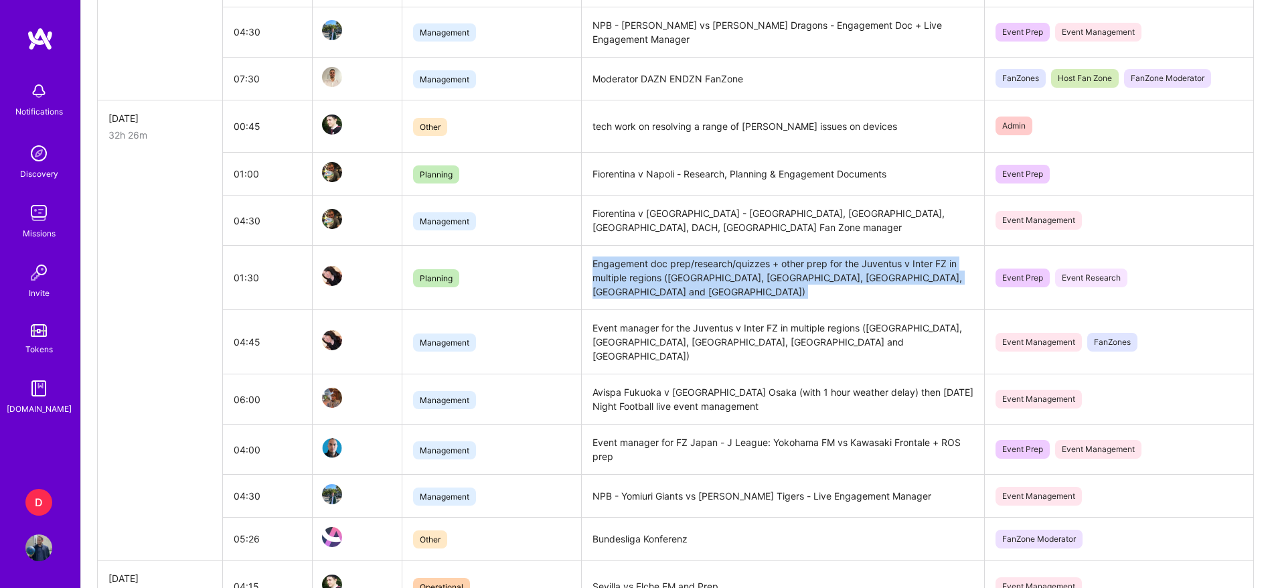
click at [633, 254] on td "Engagement doc prep/research/quizzes + other prep for the Juventus v Inter FZ i…" at bounding box center [782, 278] width 403 height 64
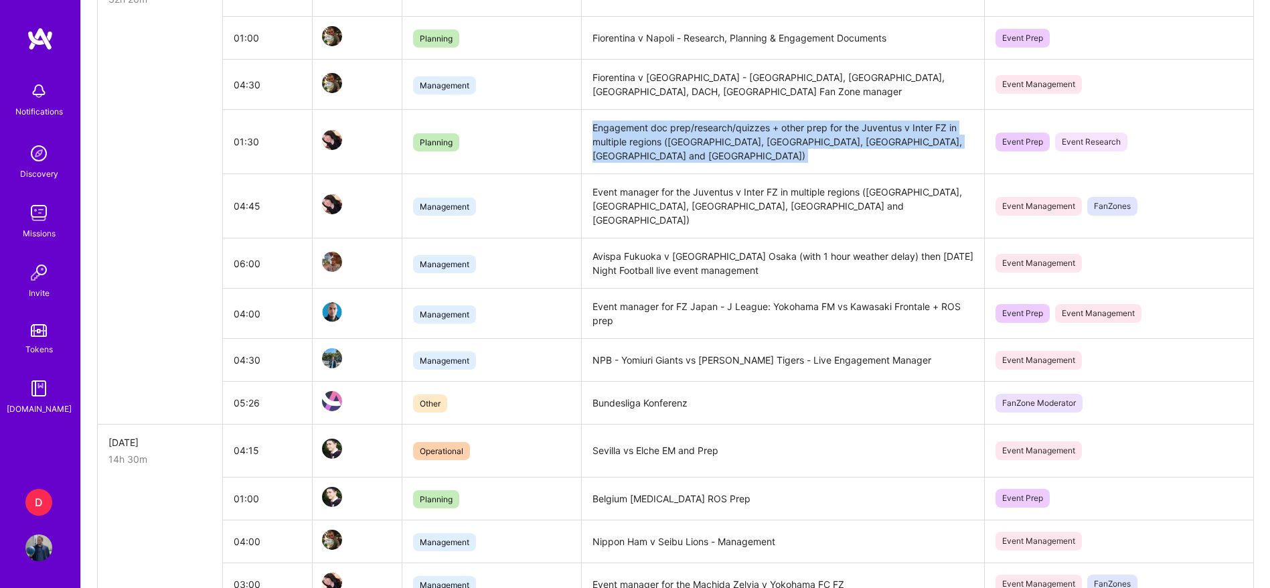
scroll to position [1187, 0]
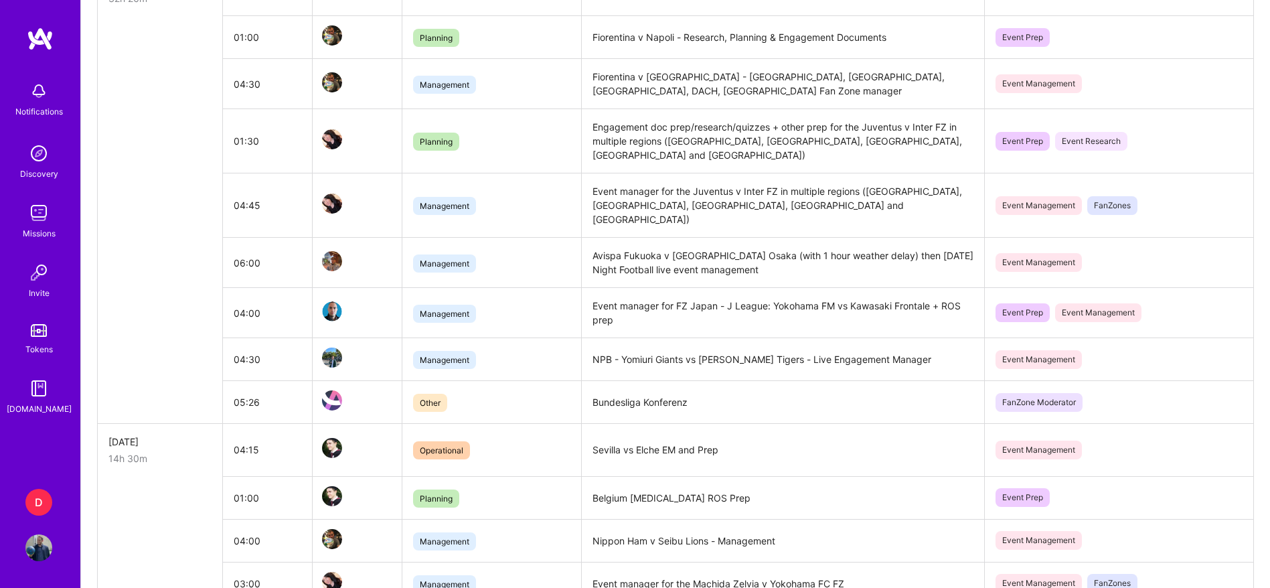
click at [630, 476] on td "Belgium [MEDICAL_DATA] ROS Prep" at bounding box center [782, 497] width 403 height 43
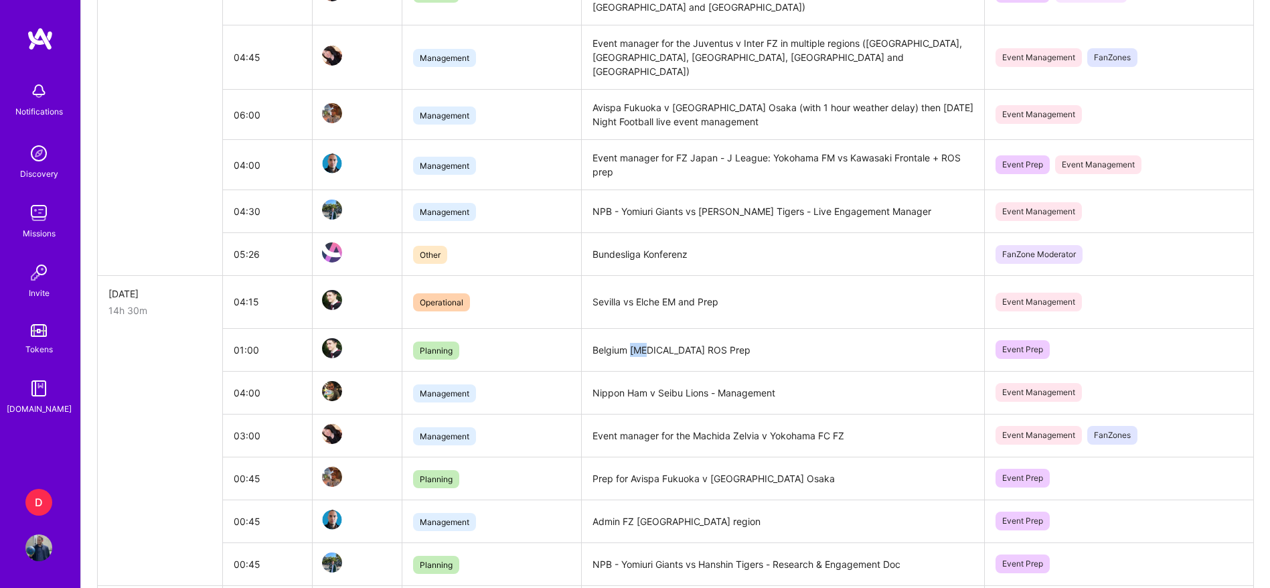
scroll to position [1336, 0]
click at [627, 456] on td "Prep for Avispa Fukuoka v [GEOGRAPHIC_DATA] Osaka" at bounding box center [782, 477] width 403 height 43
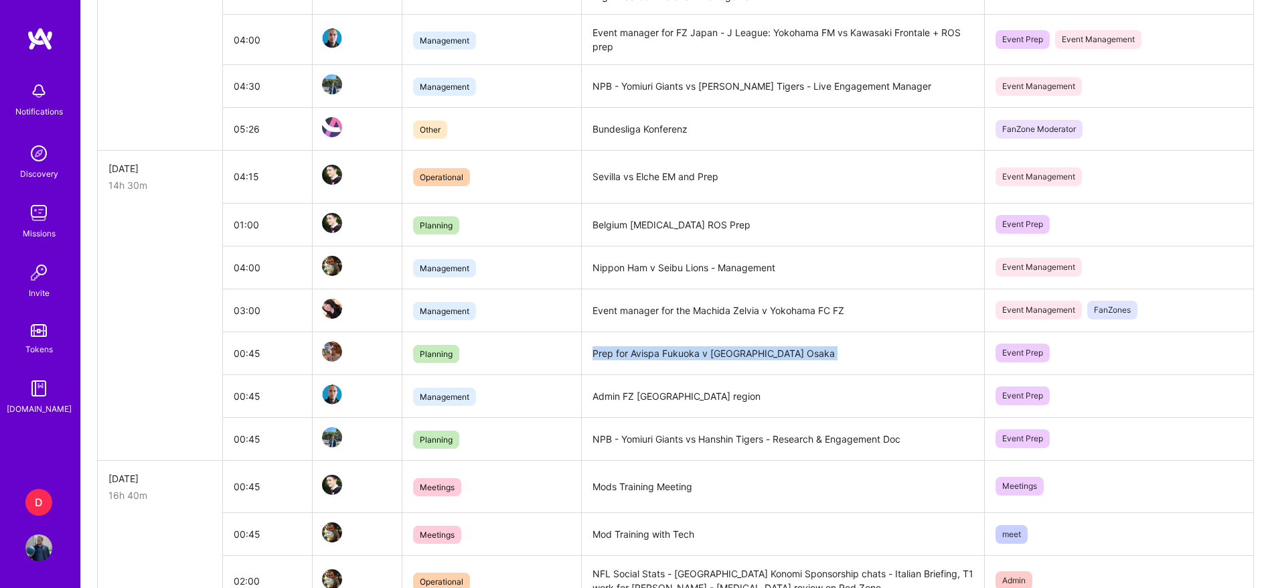
scroll to position [1461, 0]
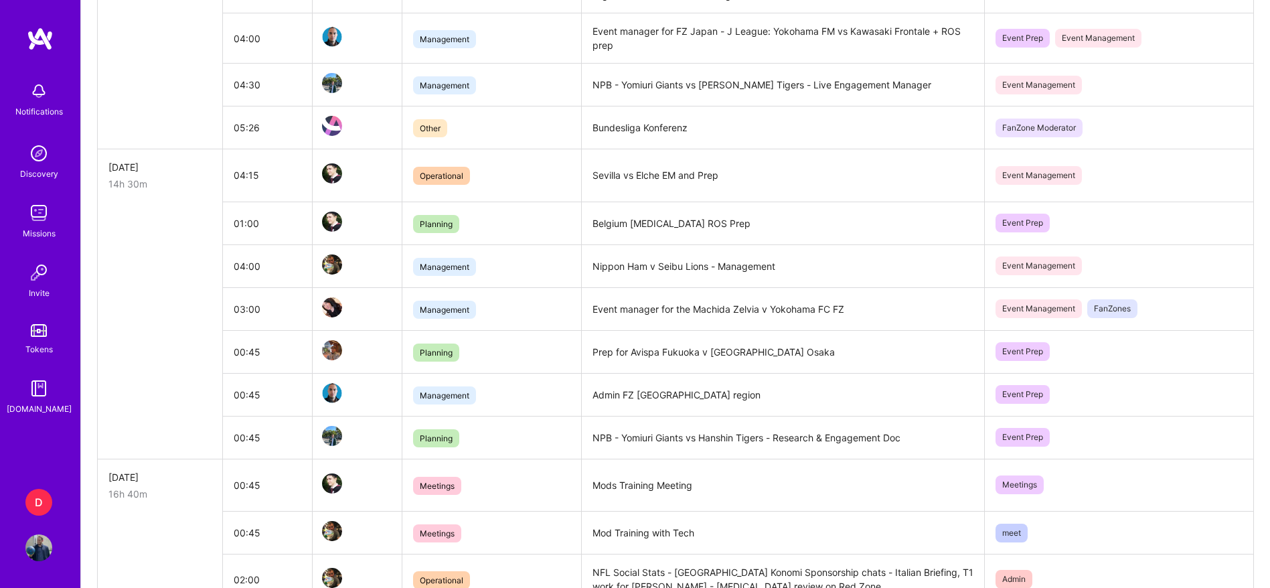
click at [615, 416] on td "NPB - Yomiuri Giants vs Hanshin Tigers - Research & Engagement Doc" at bounding box center [782, 437] width 403 height 43
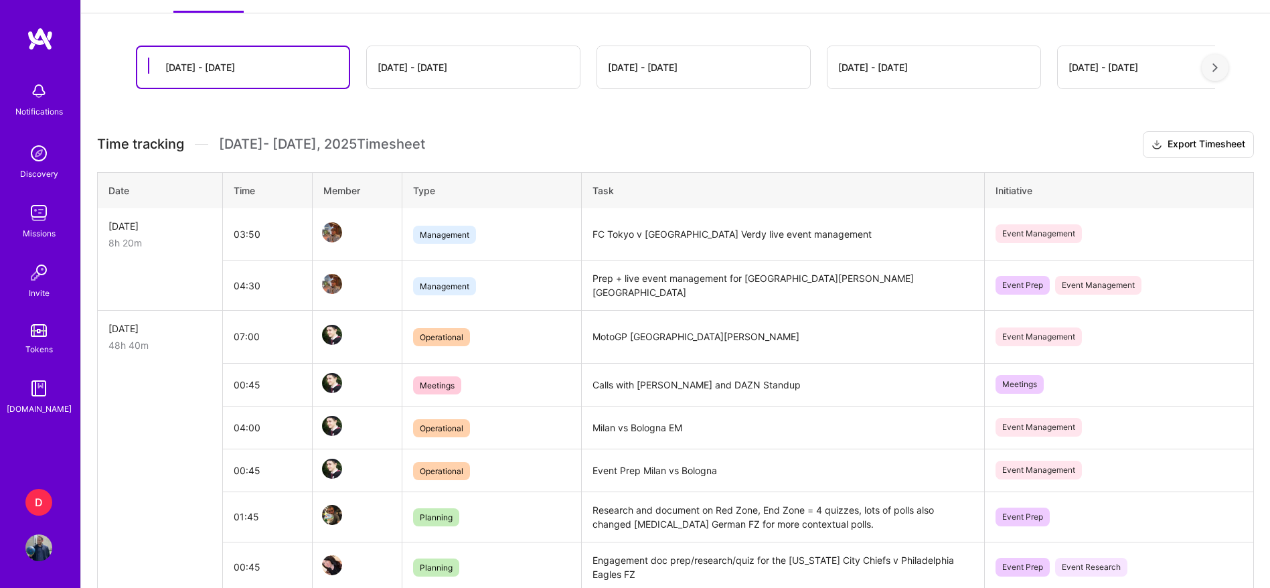
scroll to position [0, 0]
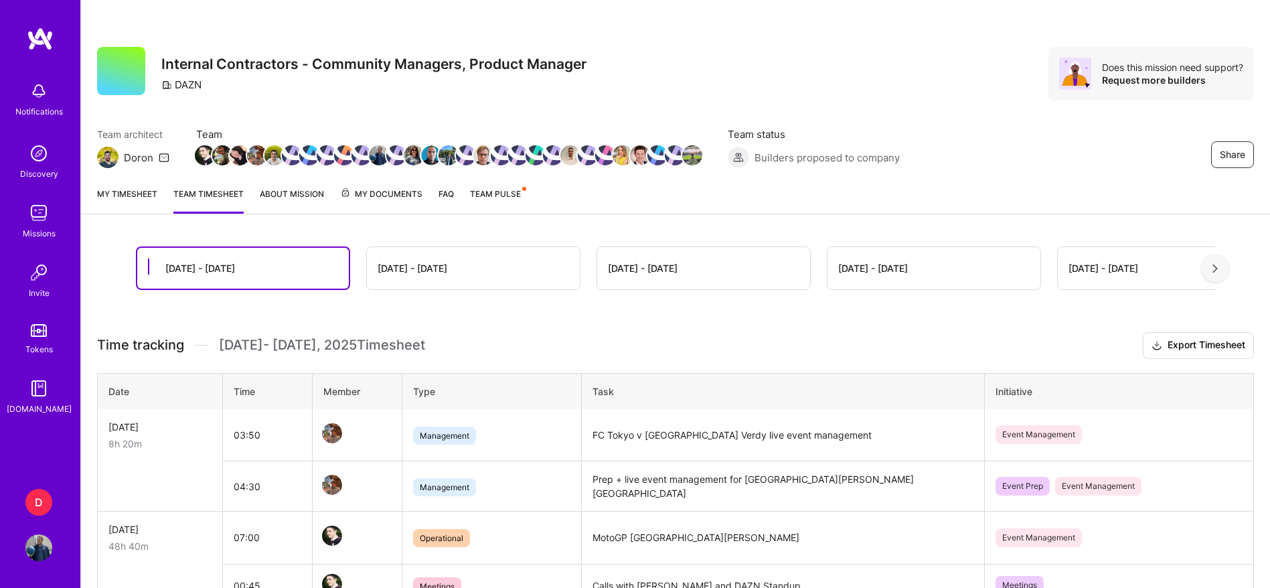
click at [139, 194] on link "My timesheet" at bounding box center [127, 200] width 60 height 27
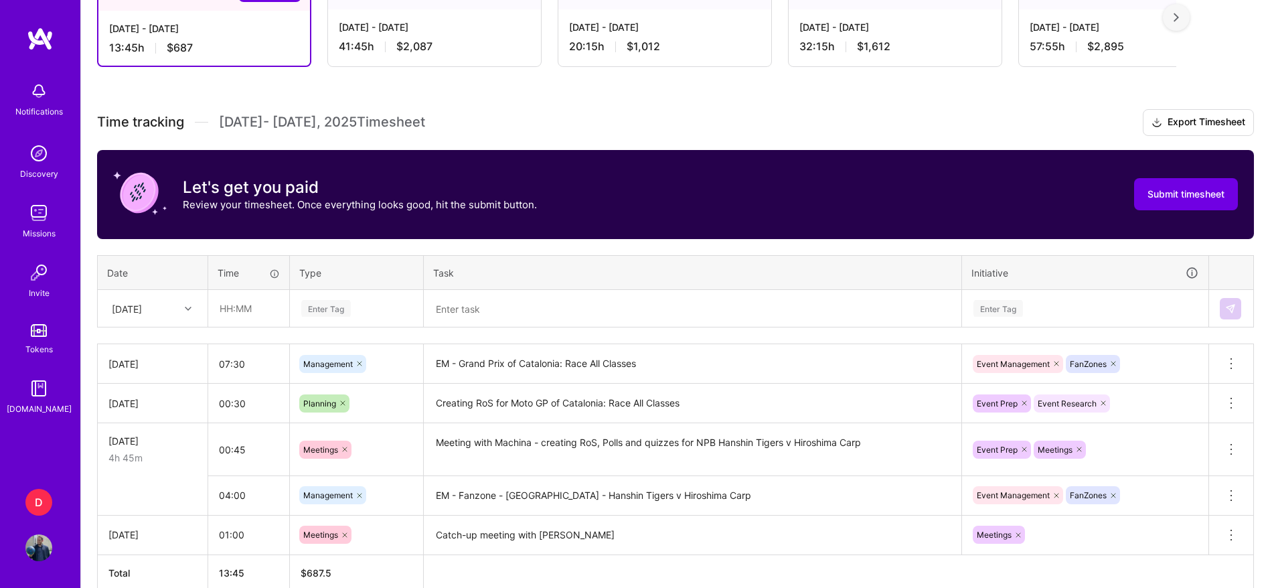
scroll to position [279, 0]
click at [231, 299] on input "text" at bounding box center [249, 307] width 80 height 35
type input "00:45"
